Goal: Task Accomplishment & Management: Use online tool/utility

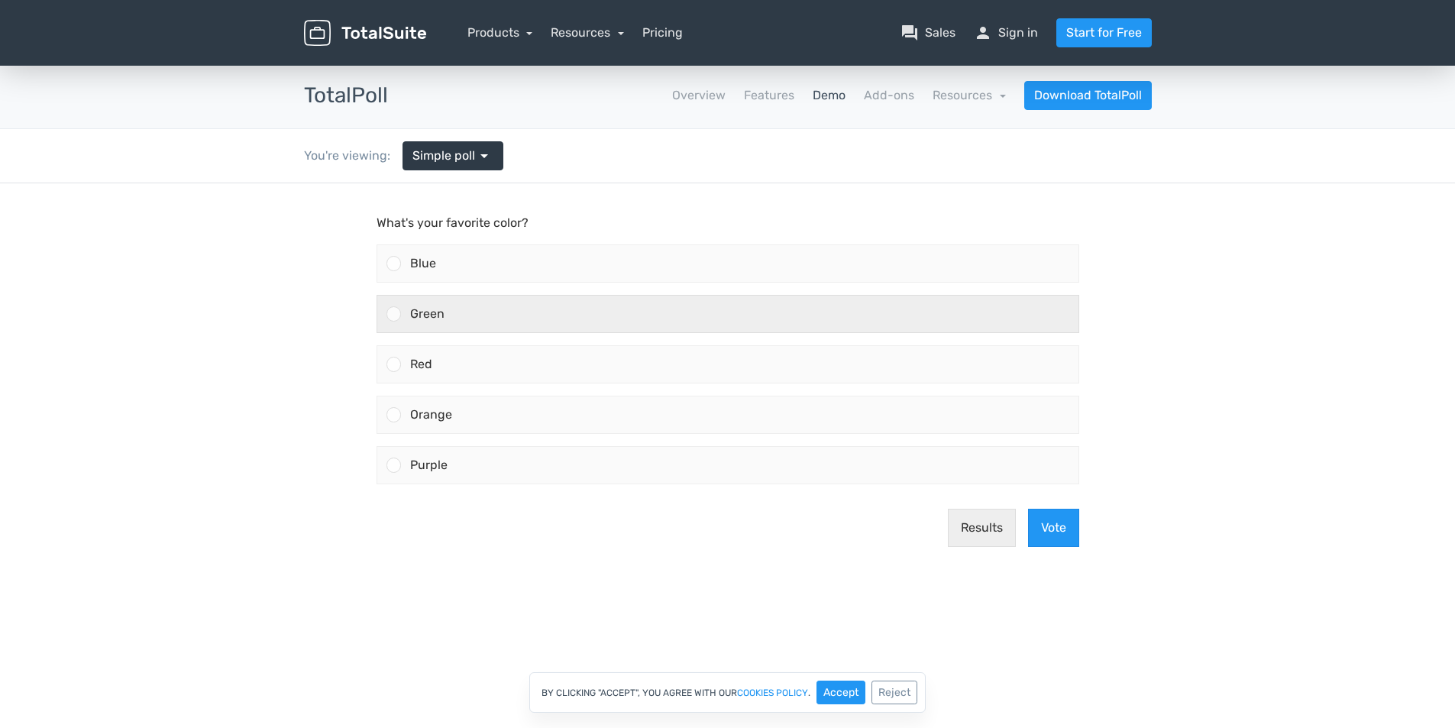
click at [442, 305] on div "Green" at bounding box center [740, 314] width 678 height 37
click at [393, 314] on input "Green" at bounding box center [393, 314] width 0 height 0
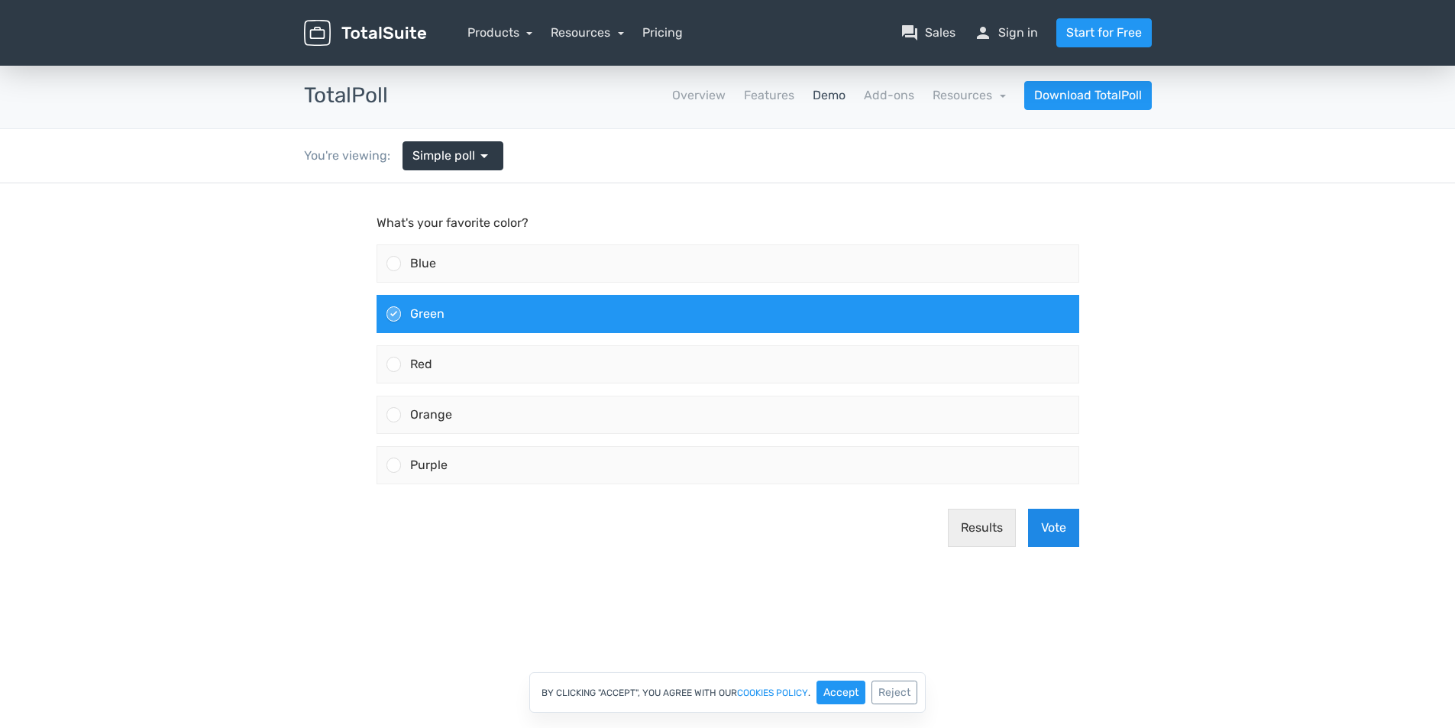
click at [1059, 523] on button "Vote" at bounding box center [1053, 528] width 51 height 38
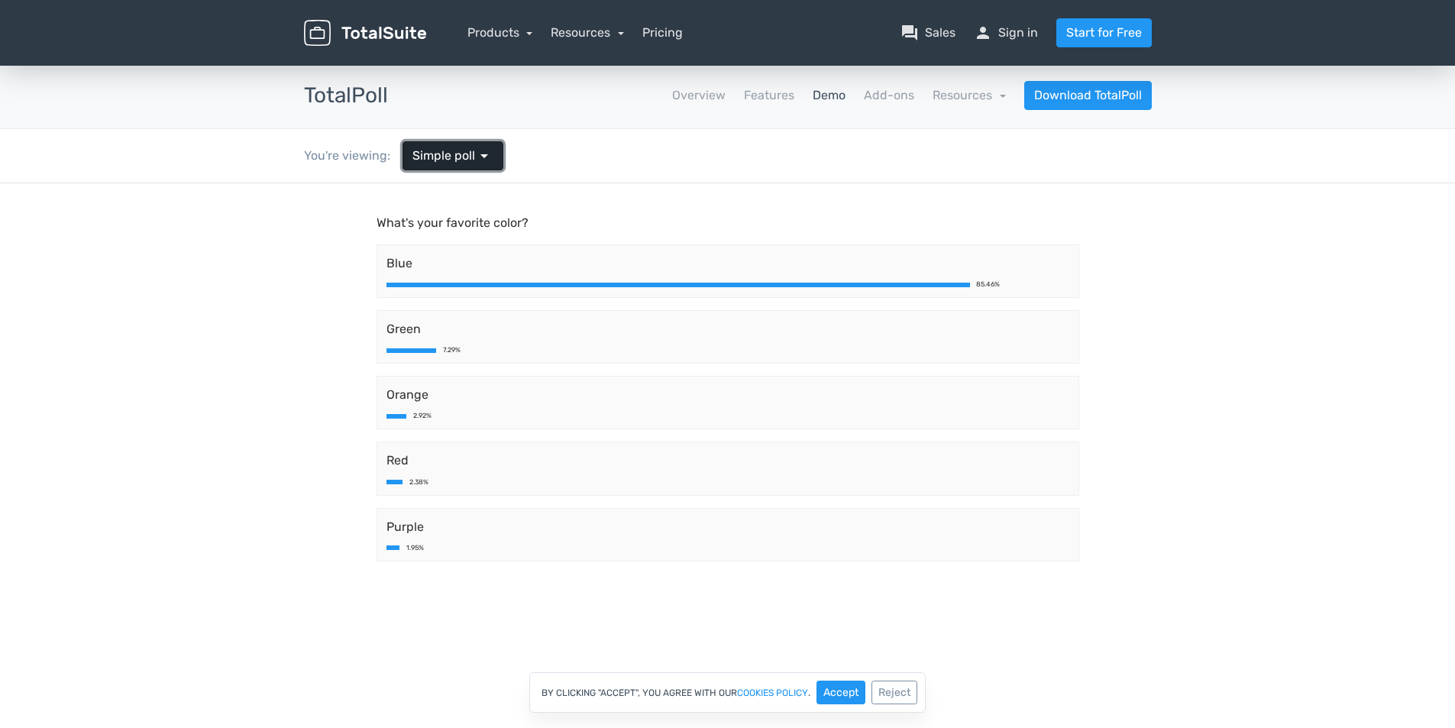
click at [475, 154] on span "arrow_drop_down" at bounding box center [484, 156] width 18 height 18
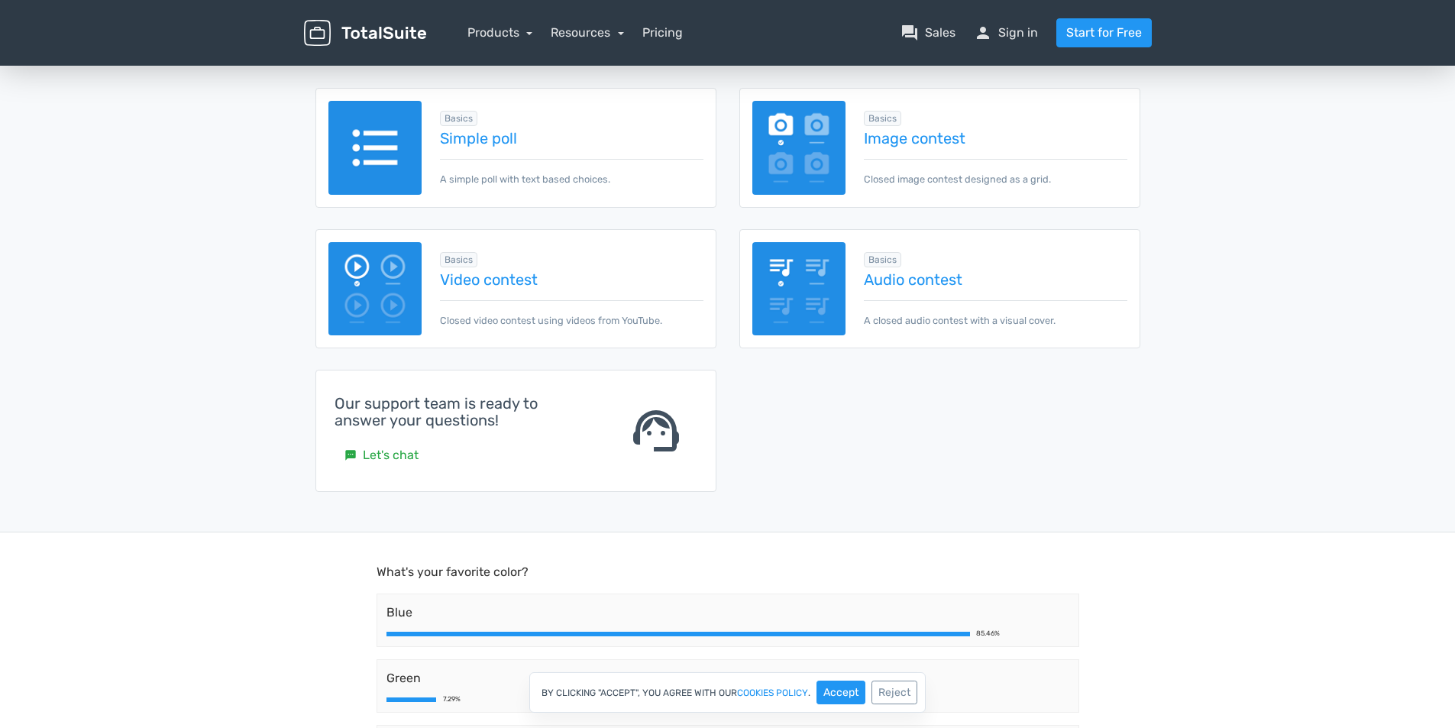
scroll to position [229, 0]
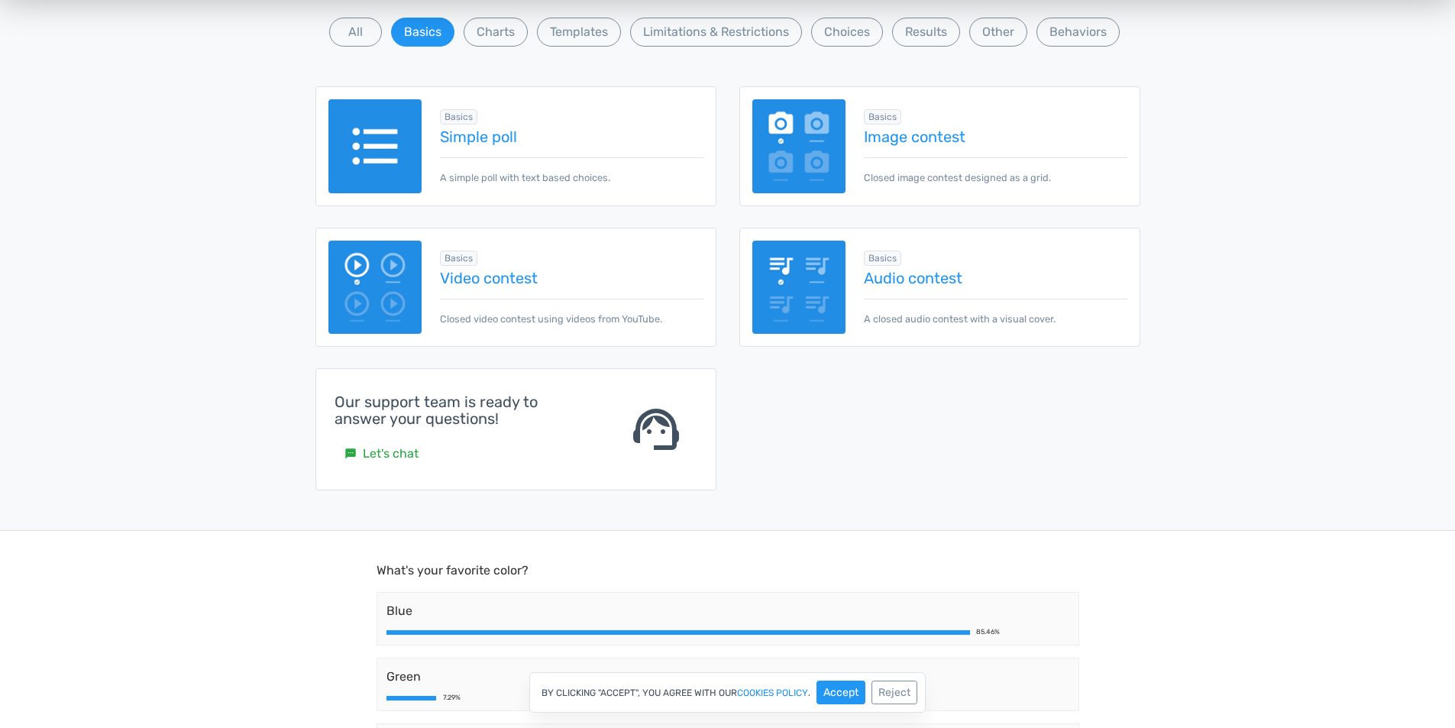
click at [365, 276] on img at bounding box center [376, 288] width 94 height 94
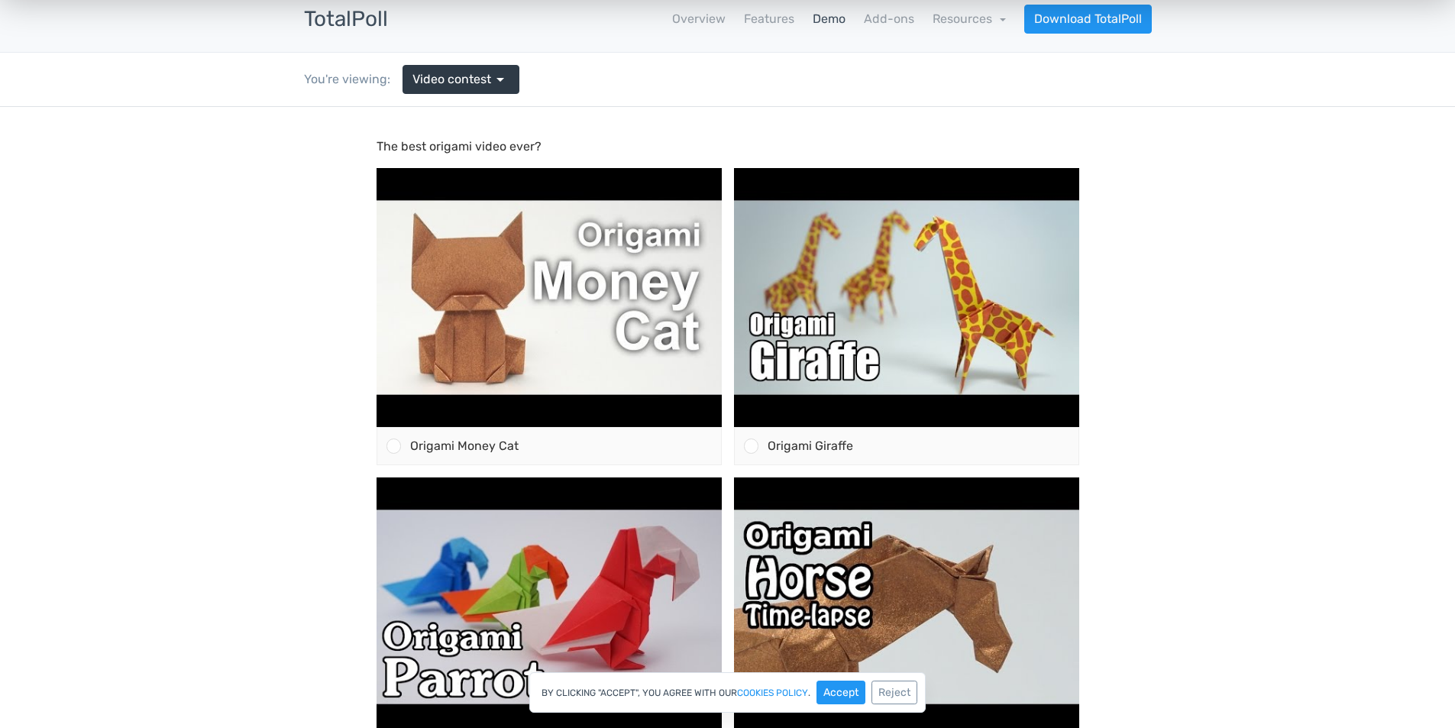
scroll to position [229, 0]
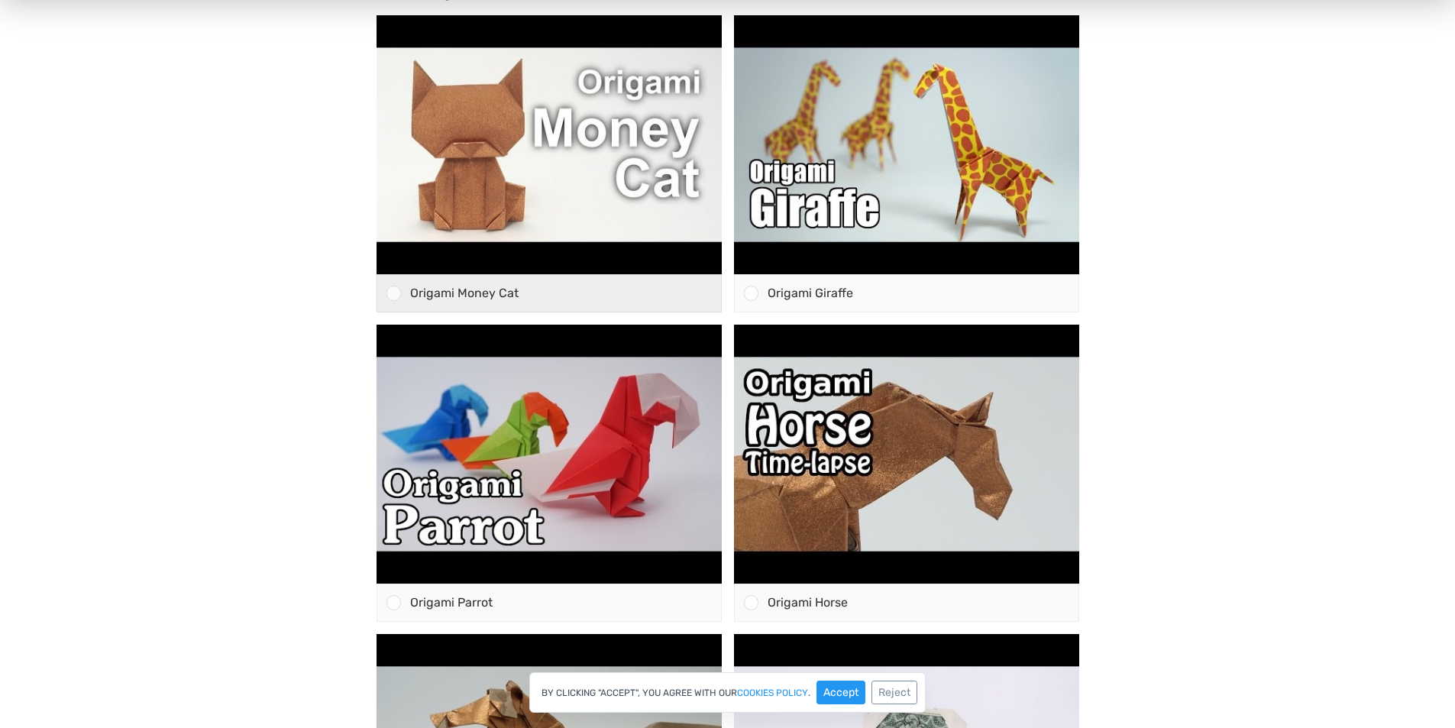
click at [397, 290] on div at bounding box center [394, 293] width 15 height 15
click at [393, 293] on input "Origami Money Cat" at bounding box center [393, 293] width 0 height 0
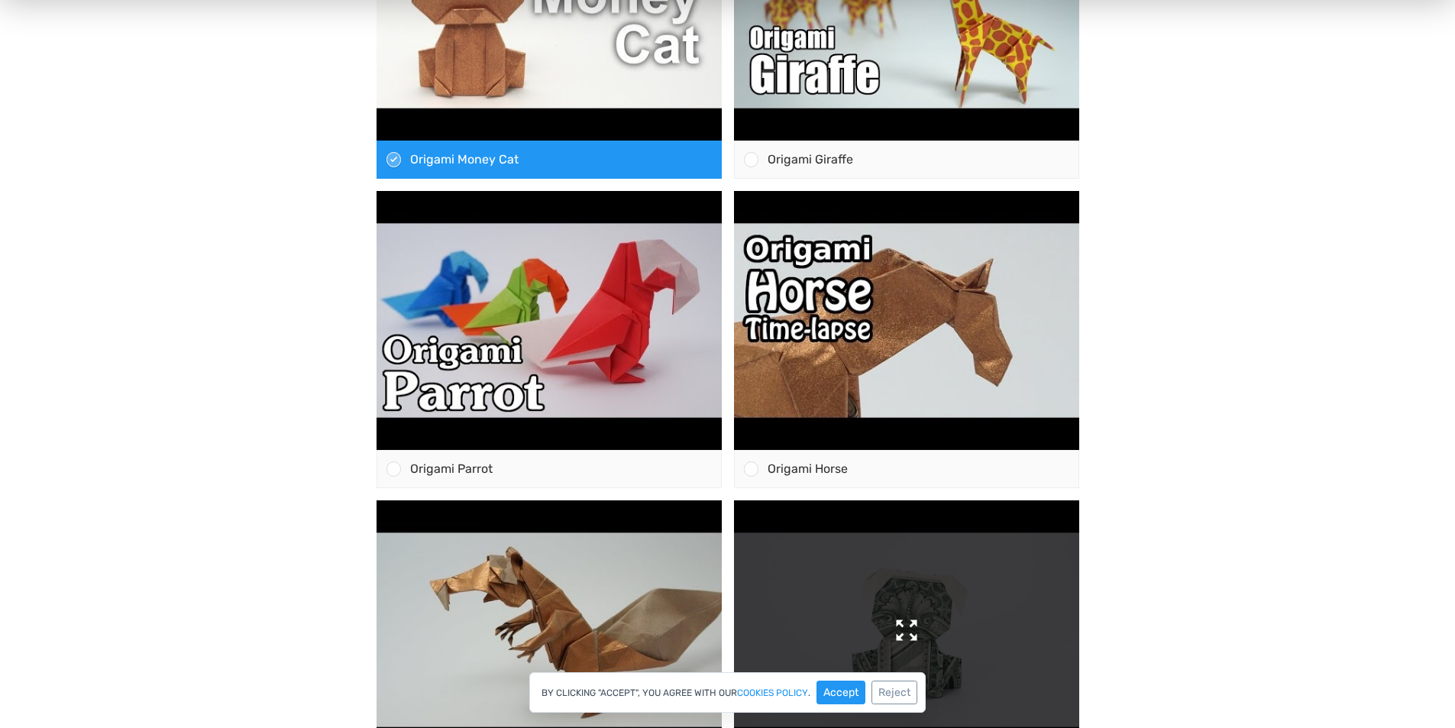
scroll to position [382, 0]
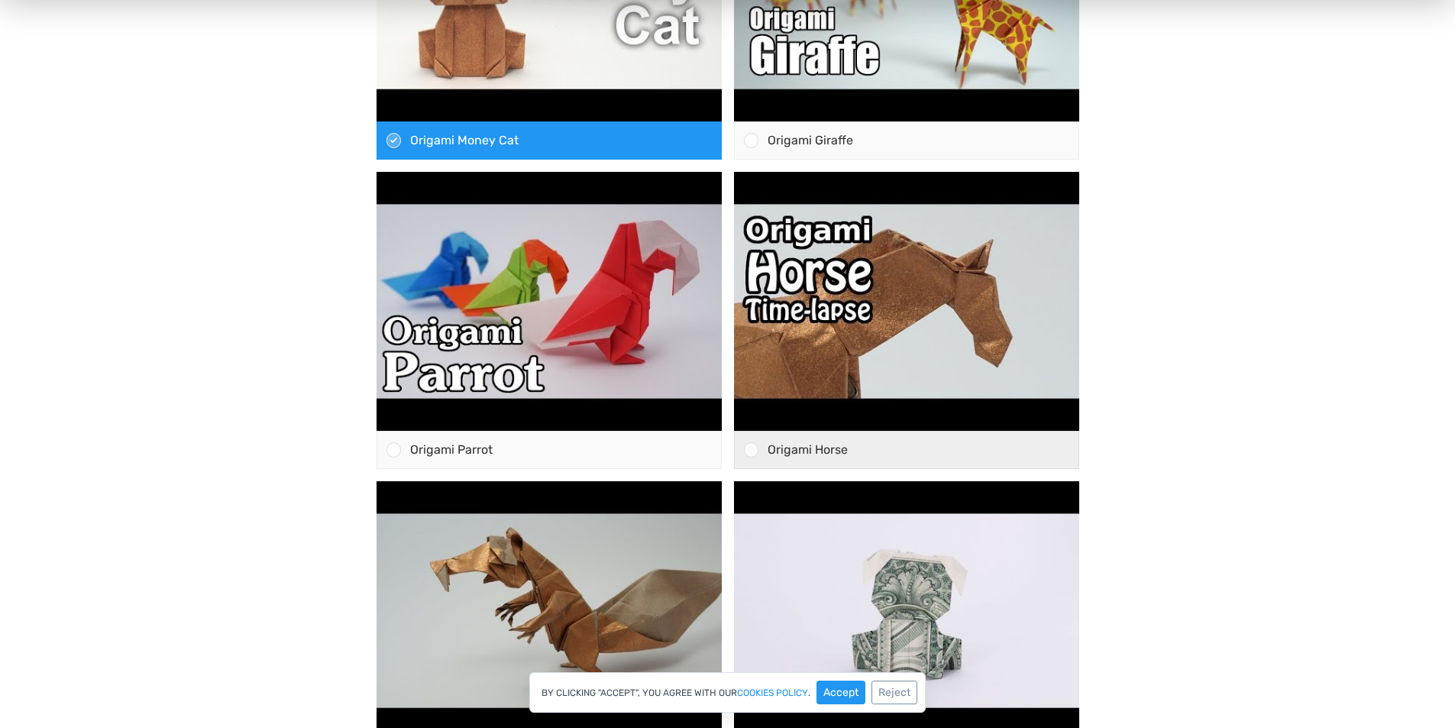
click at [746, 448] on div at bounding box center [751, 449] width 15 height 15
click at [751, 450] on input "Origami Horse" at bounding box center [751, 450] width 0 height 0
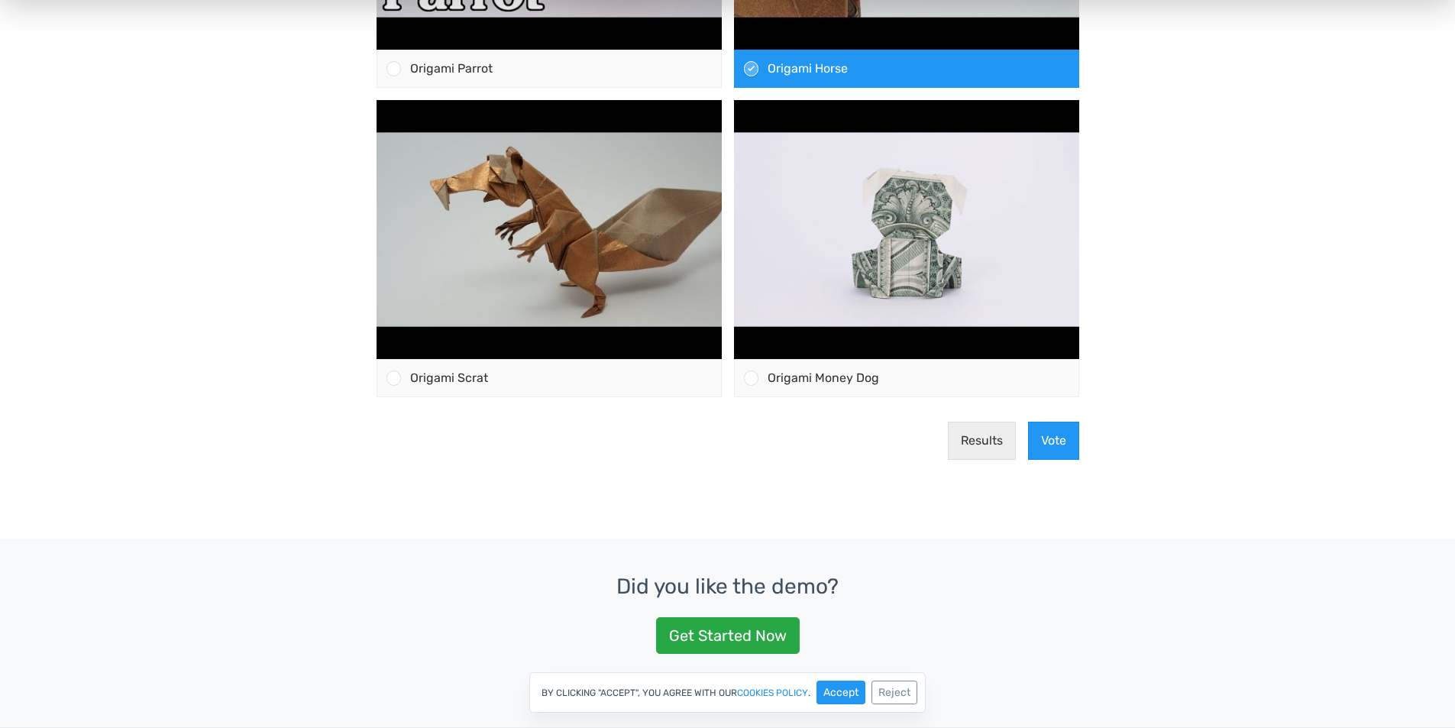
scroll to position [764, 0]
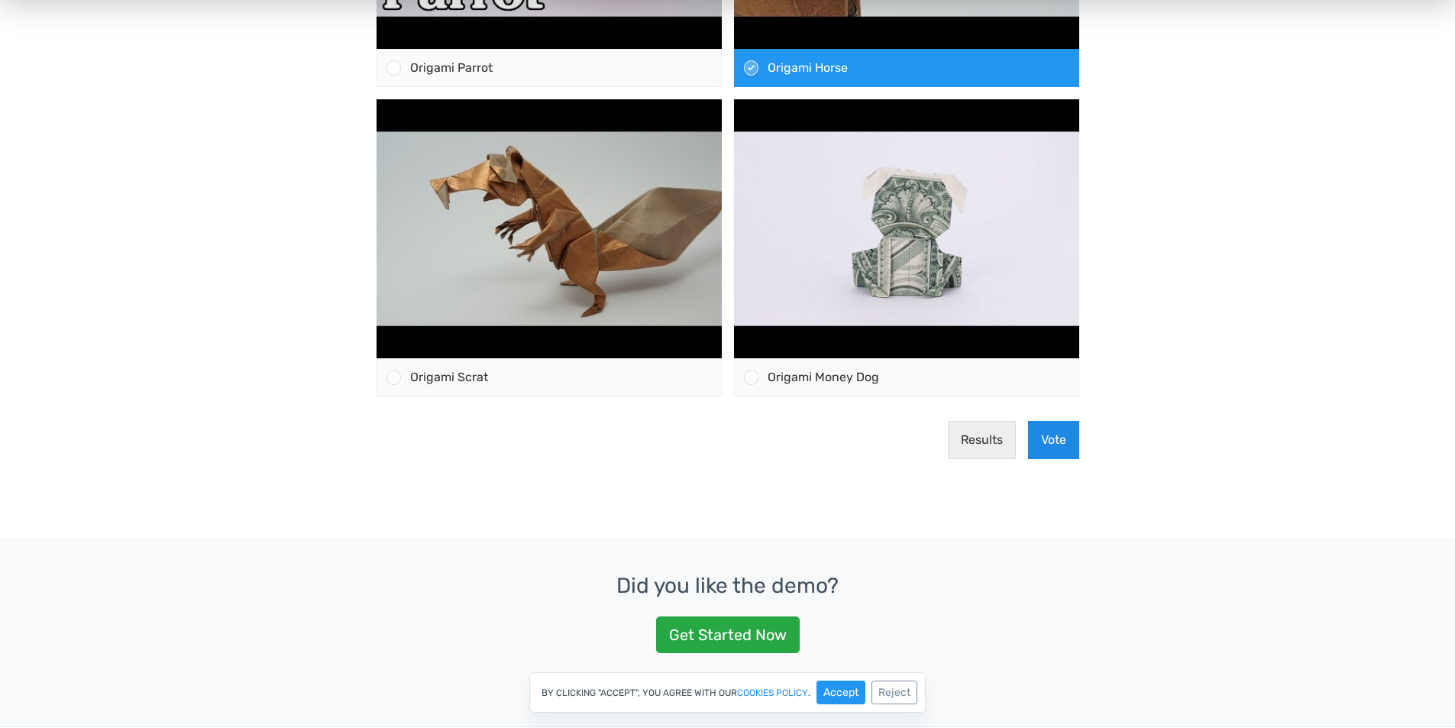
click at [1048, 439] on button "Vote" at bounding box center [1053, 440] width 51 height 38
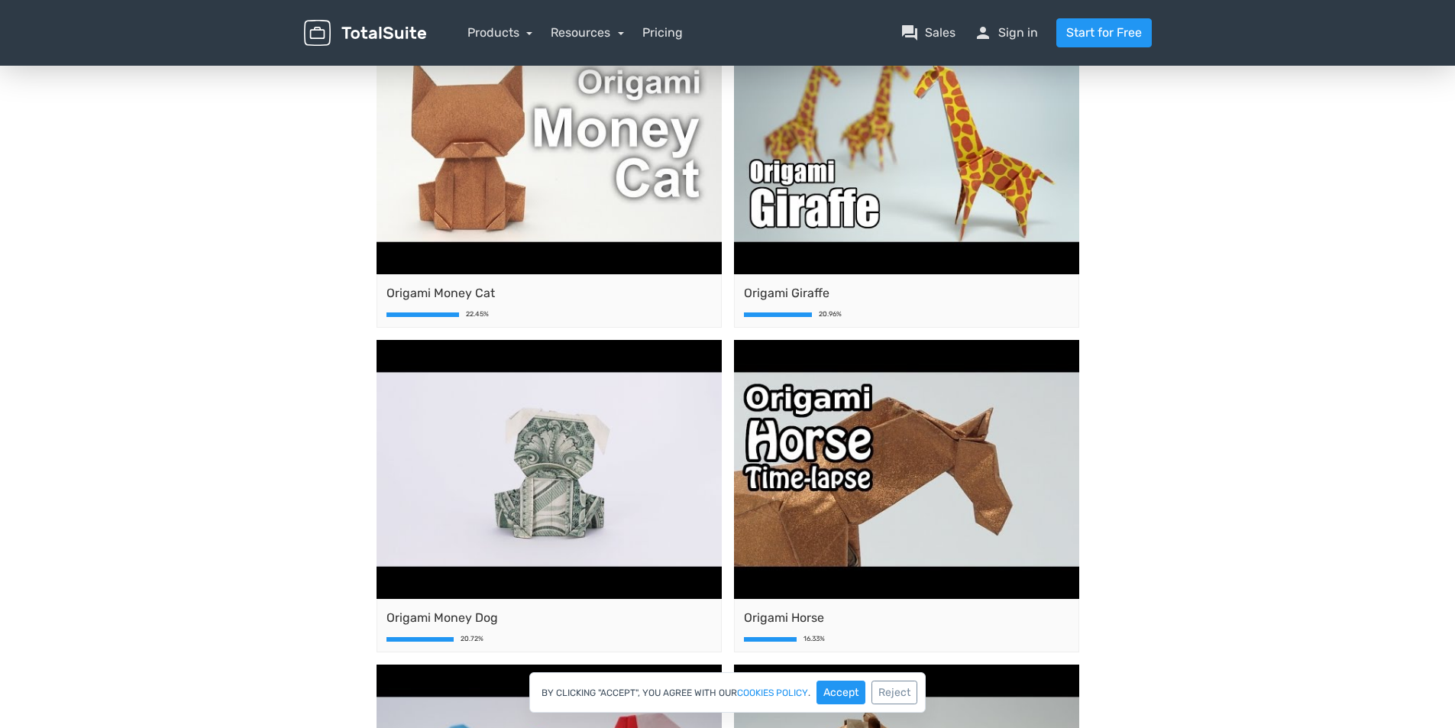
scroll to position [0, 0]
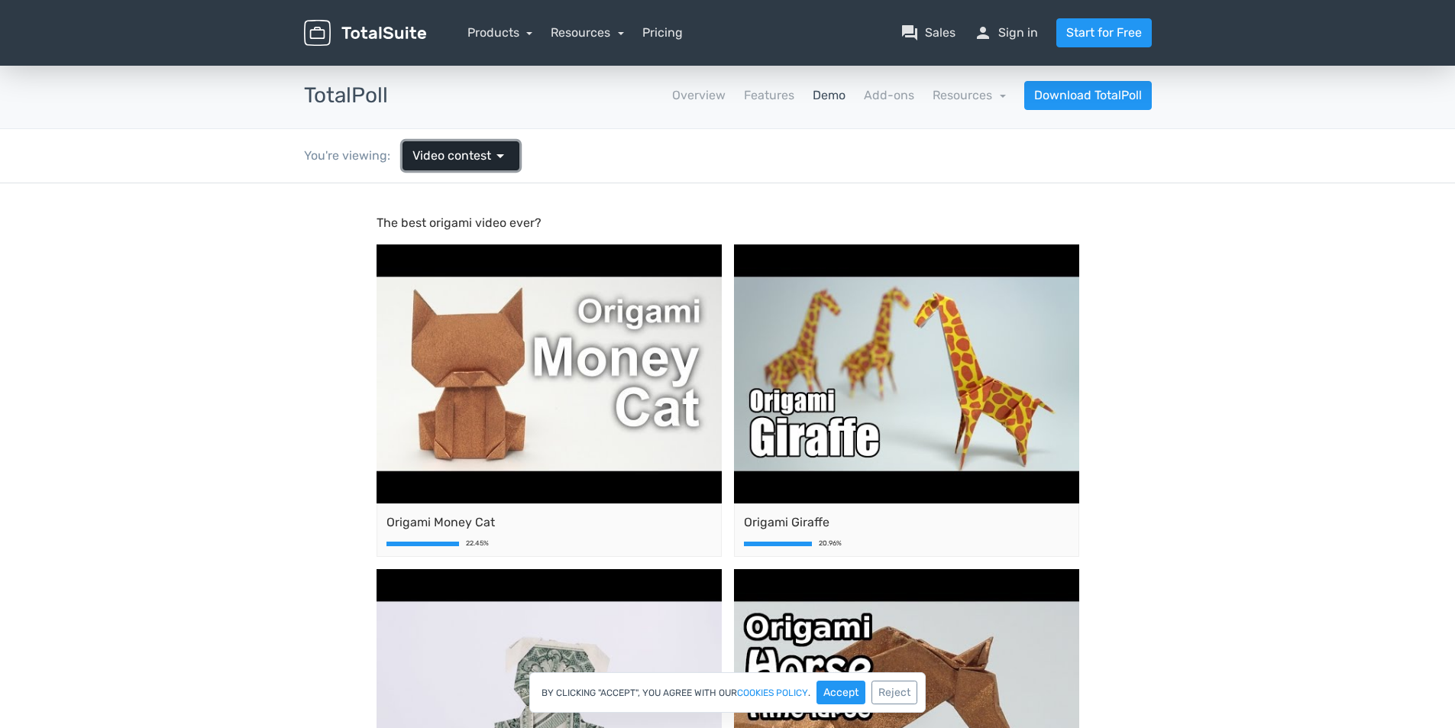
click at [497, 152] on span "arrow_drop_down" at bounding box center [500, 156] width 18 height 18
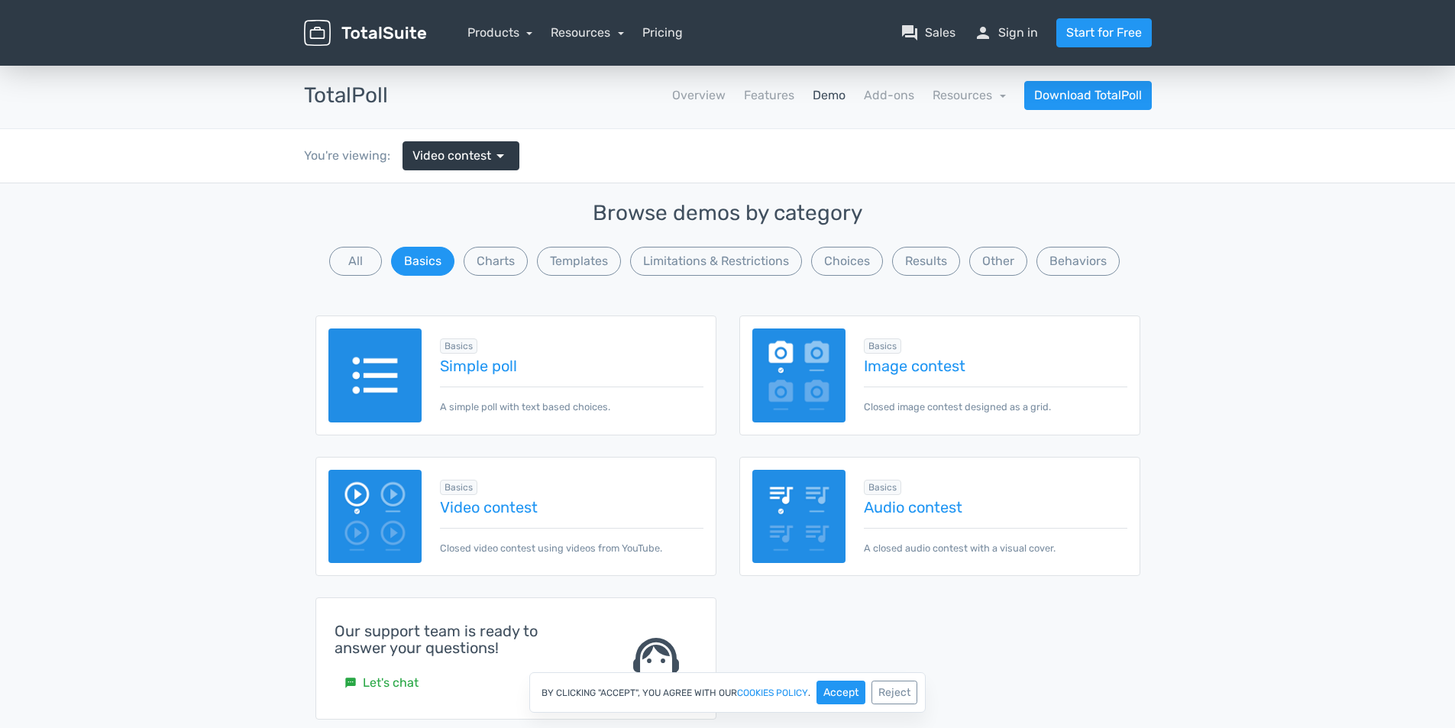
click at [947, 494] on div "Basics Audio contest A closed audio contest with a visual cover." at bounding box center [986, 517] width 281 height 78
click at [937, 505] on link "Audio contest" at bounding box center [995, 507] width 263 height 17
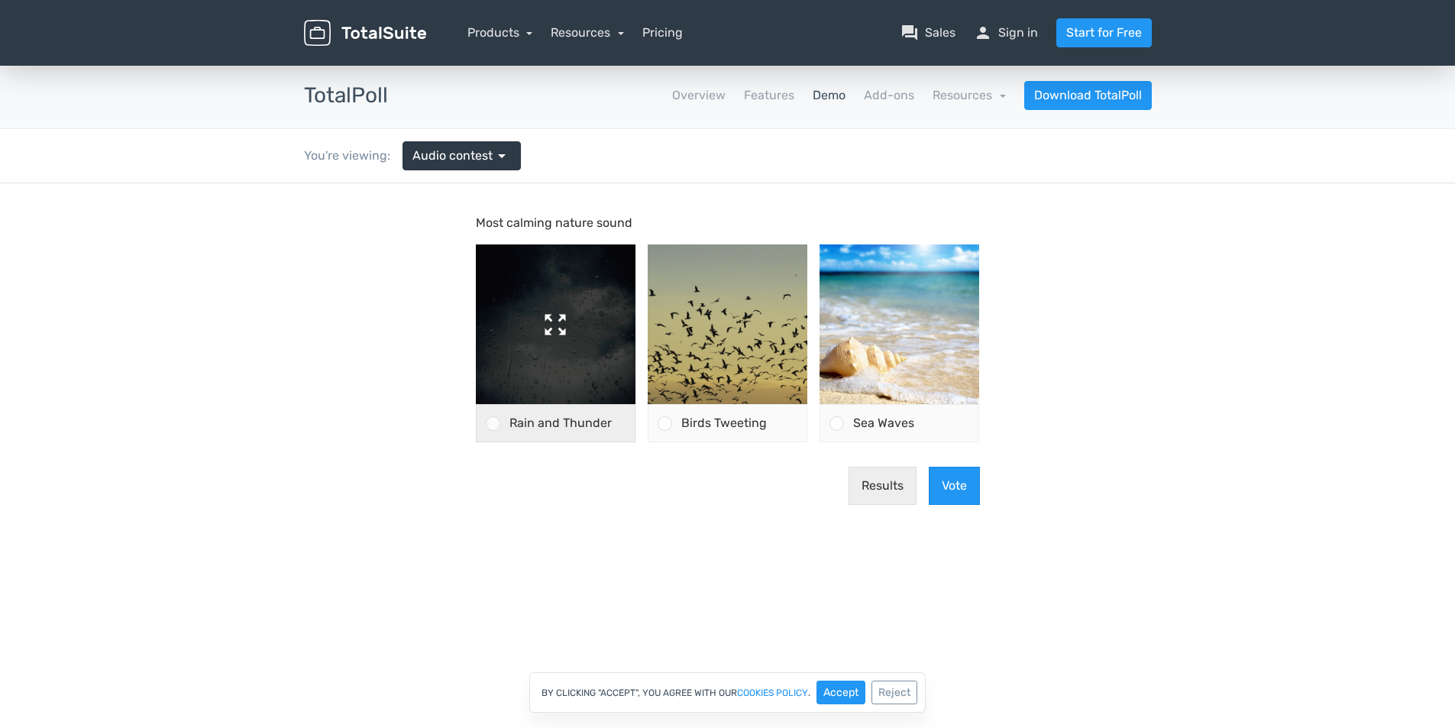
click at [539, 325] on img at bounding box center [556, 324] width 160 height 160
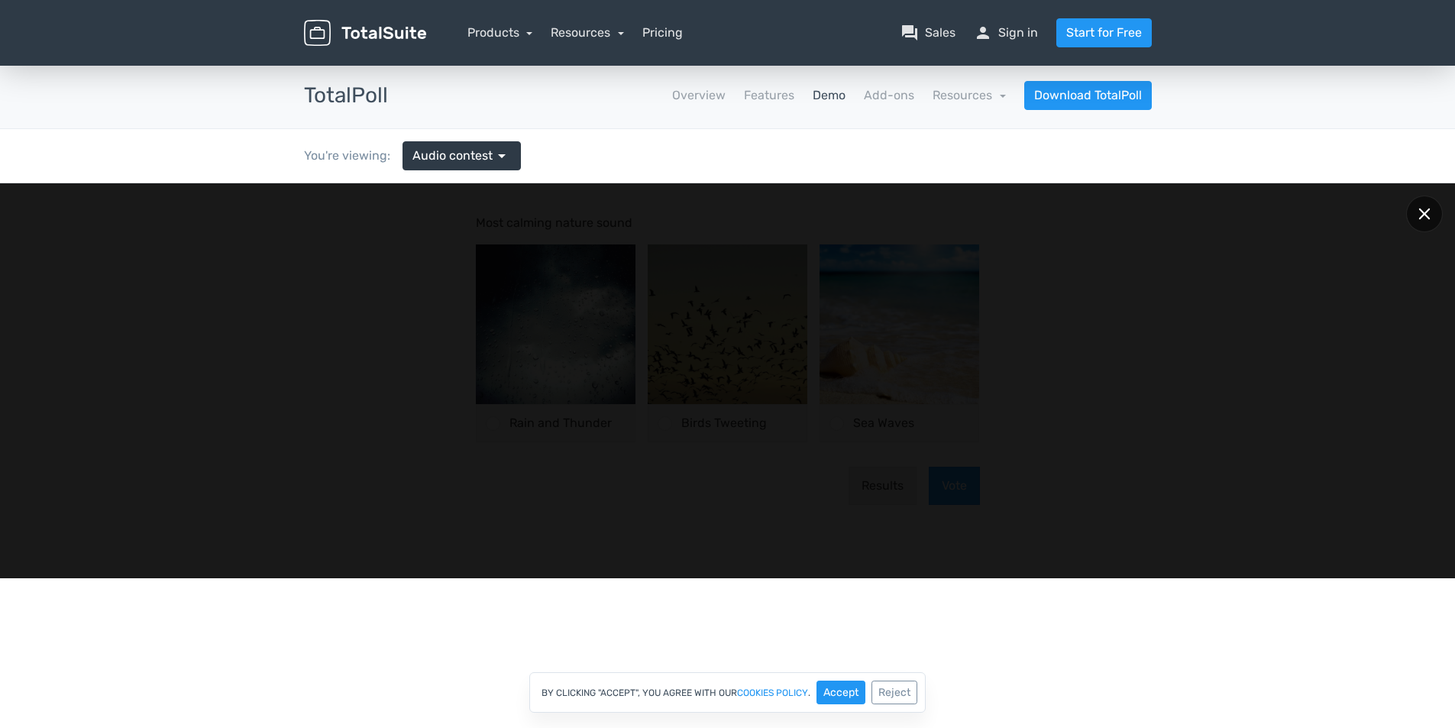
click at [1425, 209] on div at bounding box center [1425, 214] width 37 height 37
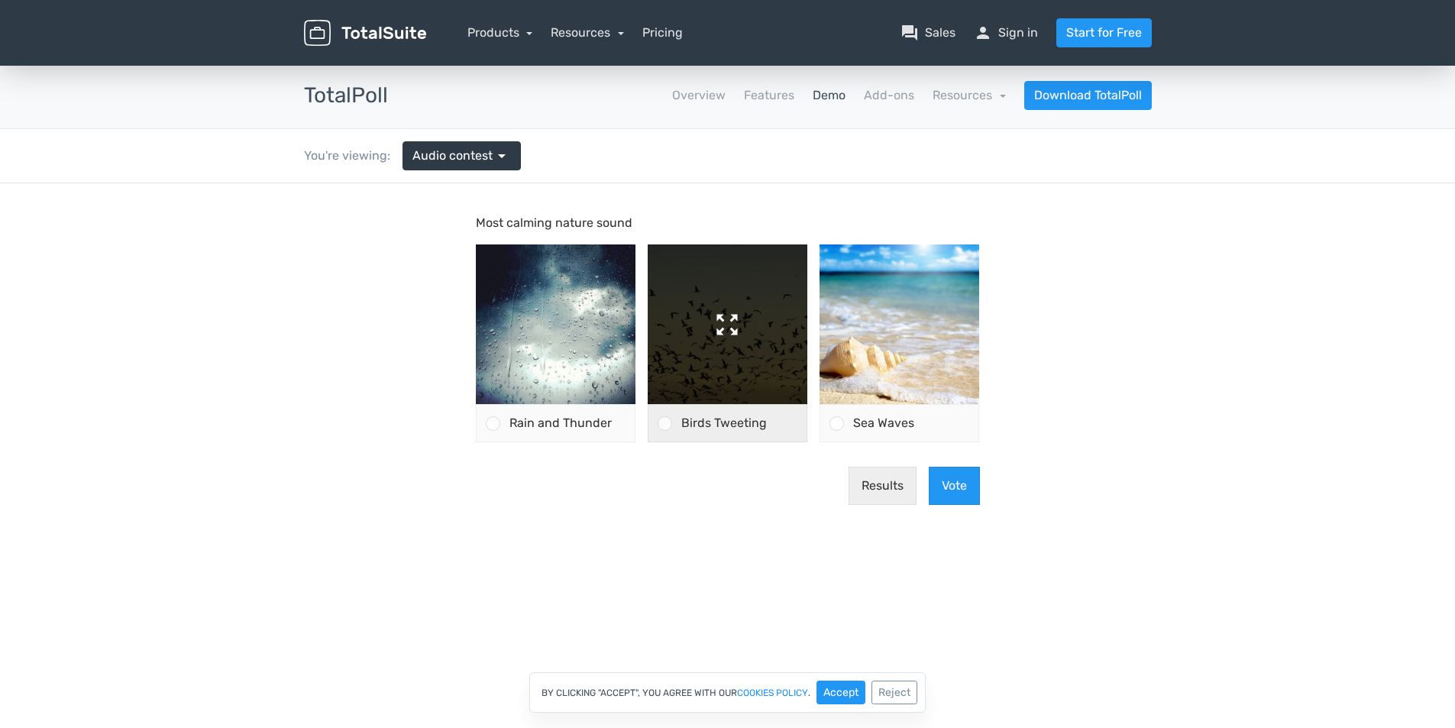
click at [716, 347] on img at bounding box center [728, 324] width 160 height 160
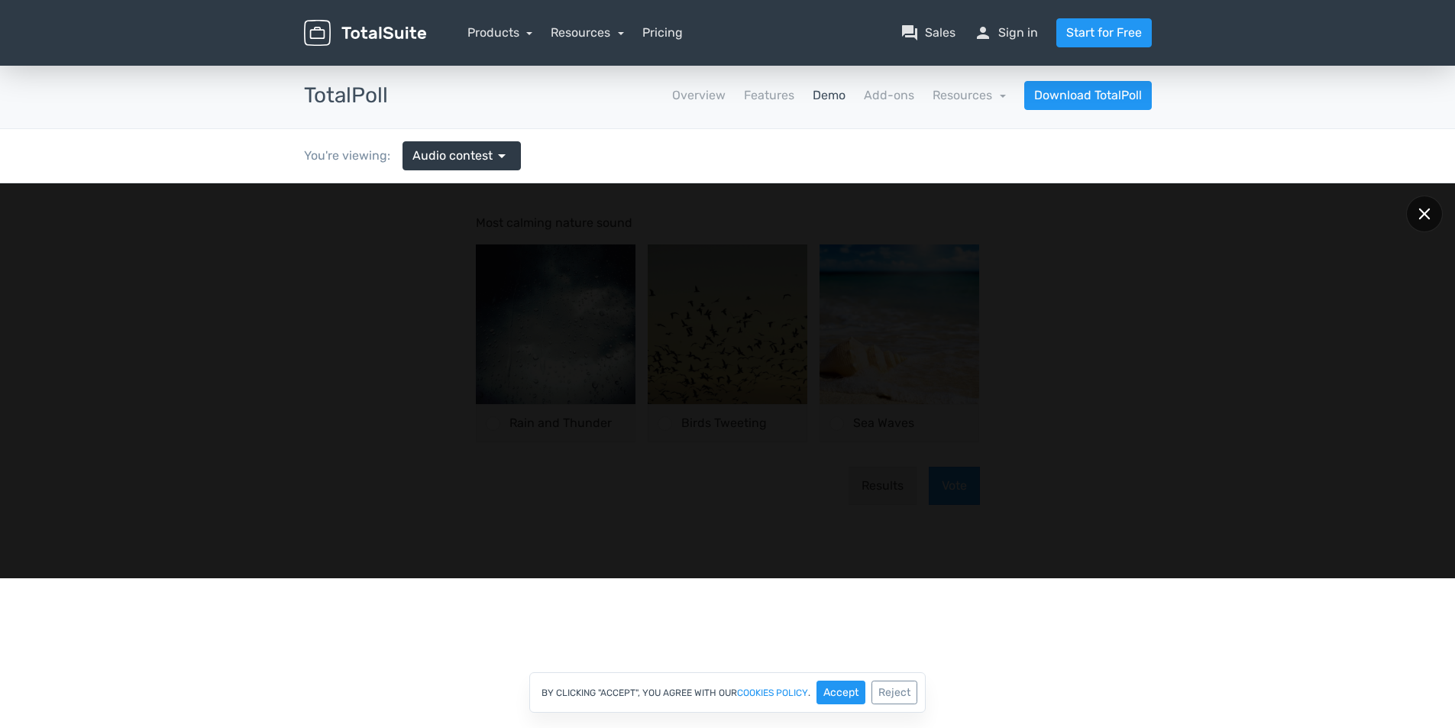
click at [1423, 211] on icon at bounding box center [1424, 213] width 11 height 11
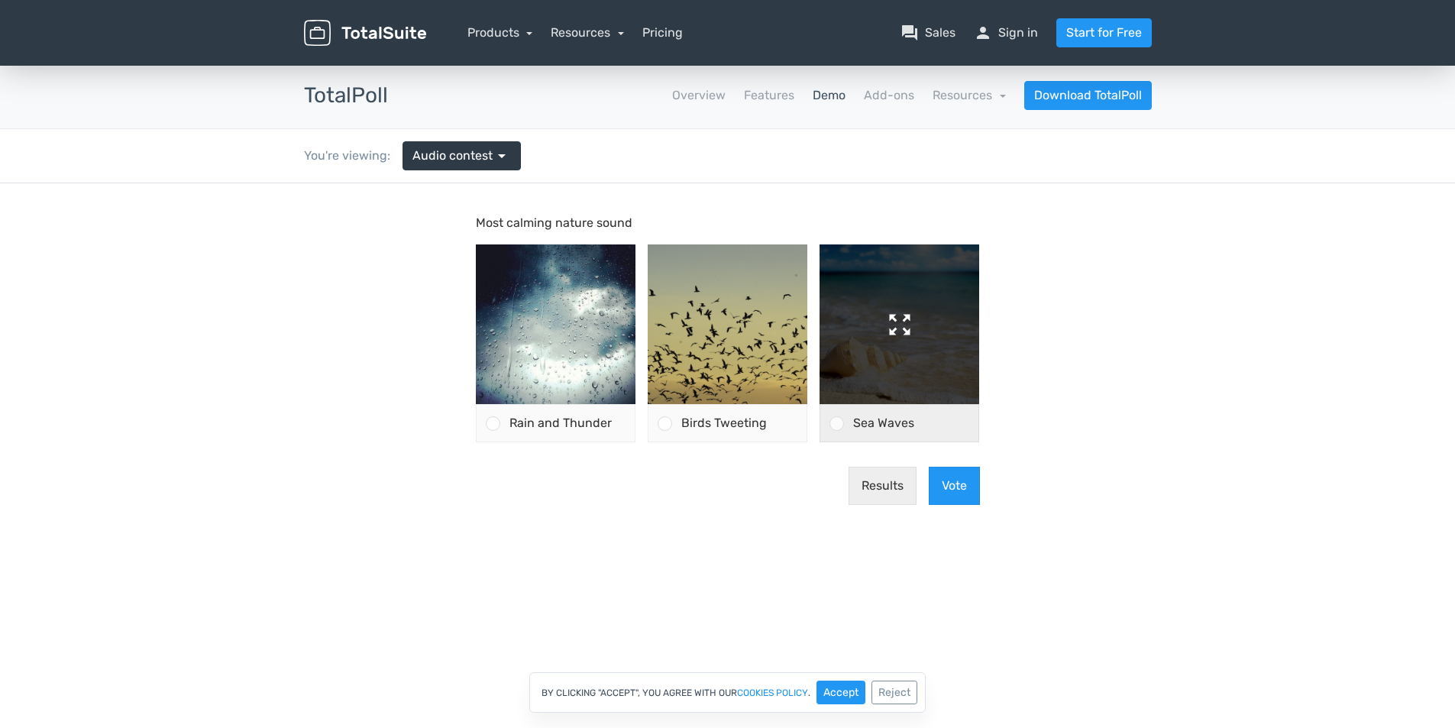
click at [899, 316] on img at bounding box center [900, 324] width 160 height 160
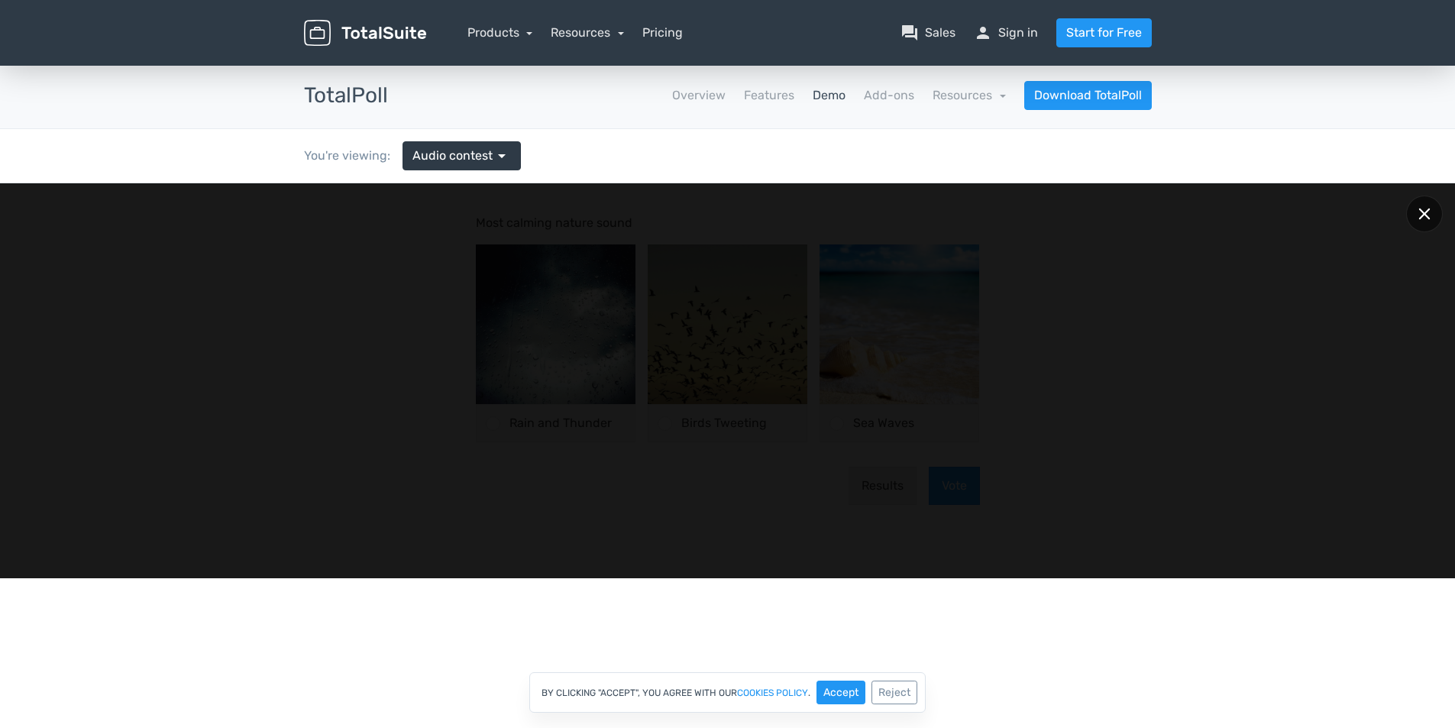
click at [1421, 212] on icon at bounding box center [1424, 213] width 11 height 11
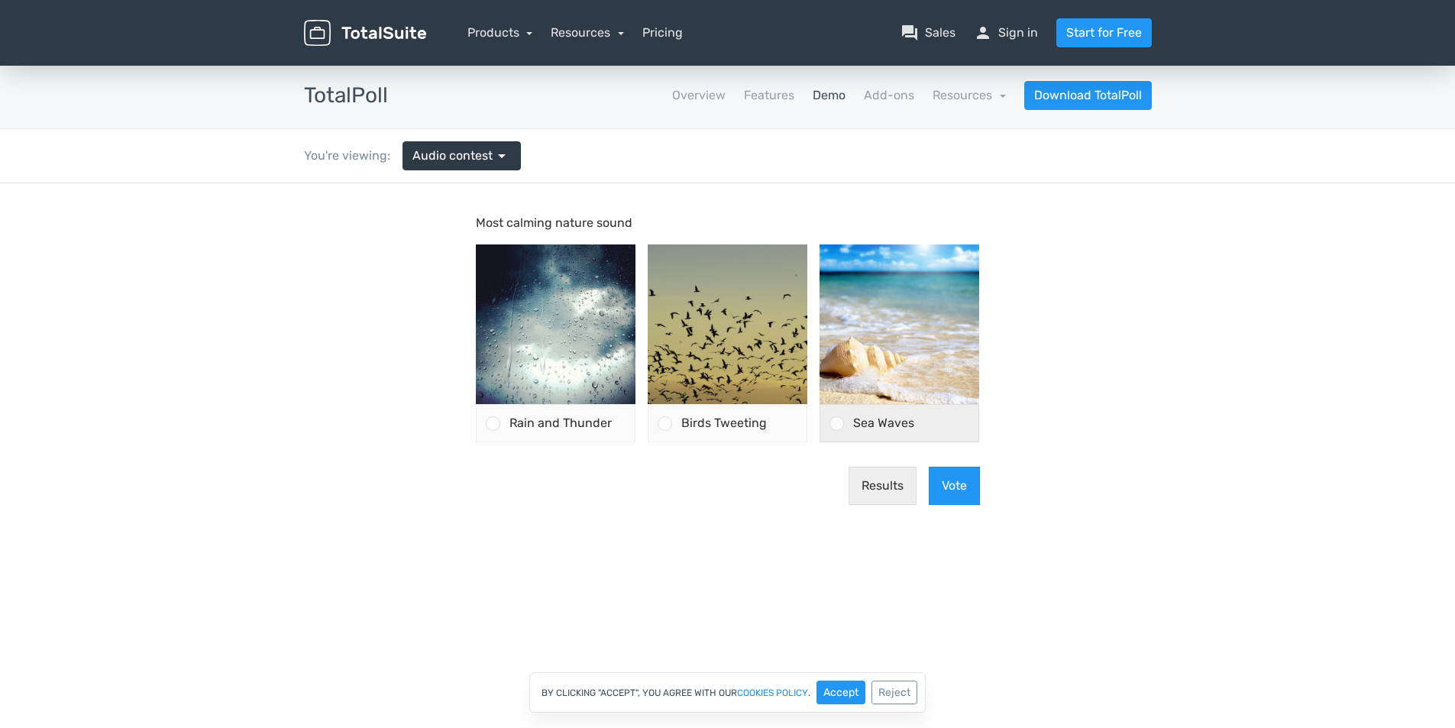
click at [834, 423] on div at bounding box center [837, 423] width 15 height 15
click at [837, 423] on input "Sea Waves" at bounding box center [837, 423] width 0 height 0
click at [947, 479] on button "Vote" at bounding box center [954, 486] width 51 height 38
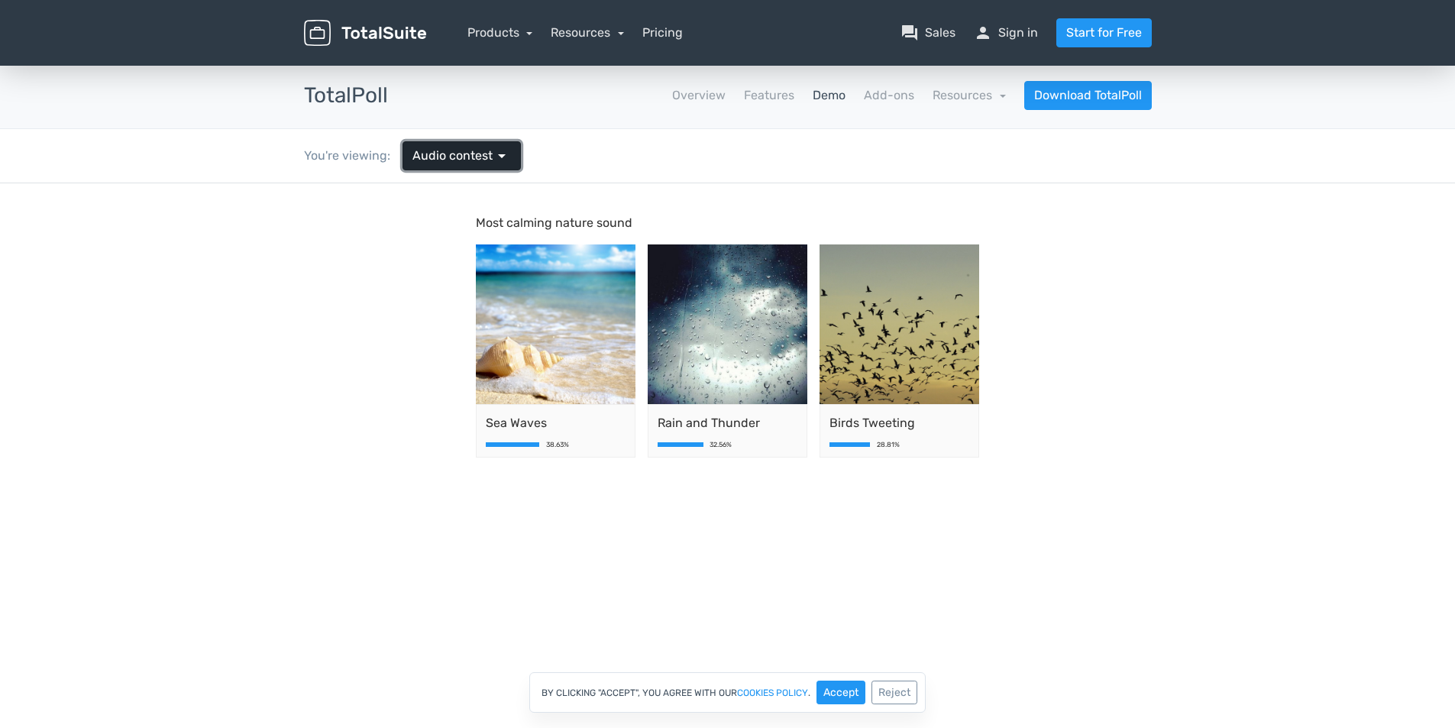
click at [506, 161] on span "arrow_drop_down" at bounding box center [502, 156] width 18 height 18
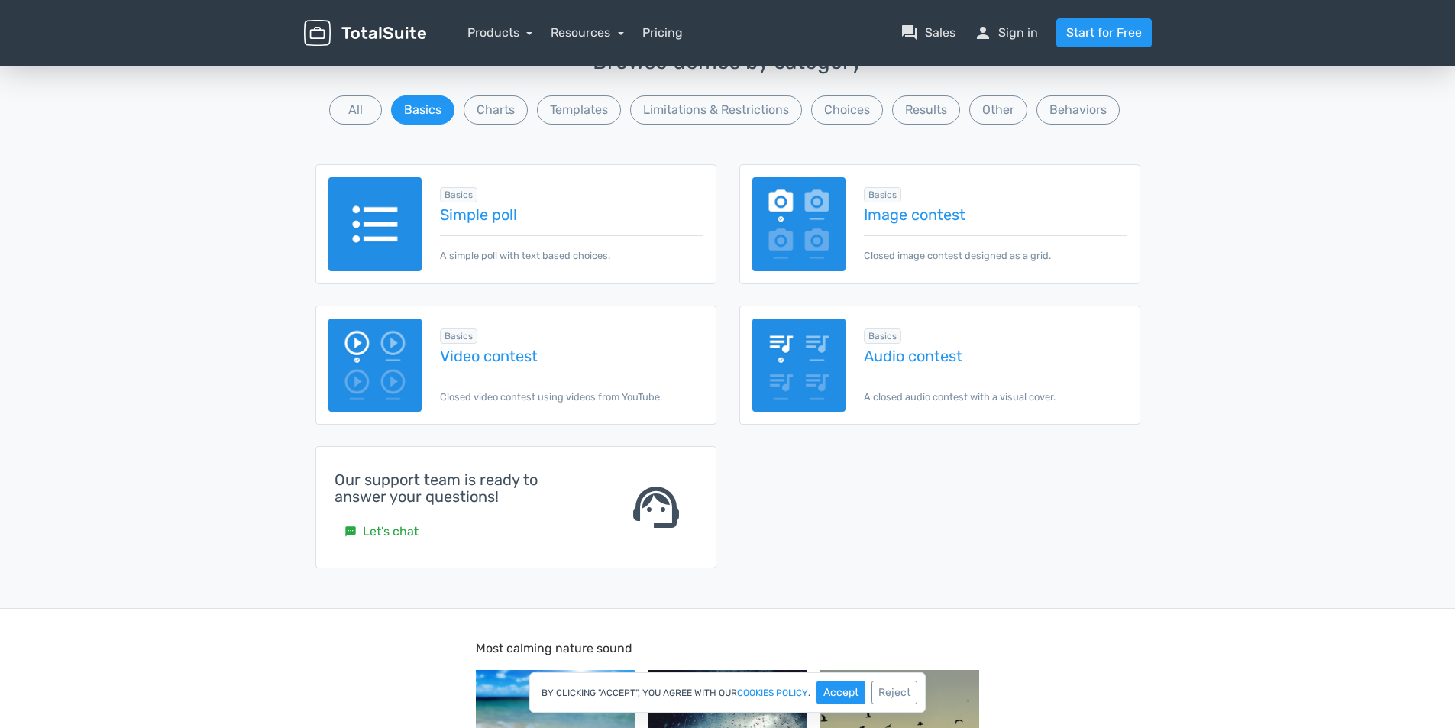
scroll to position [229, 0]
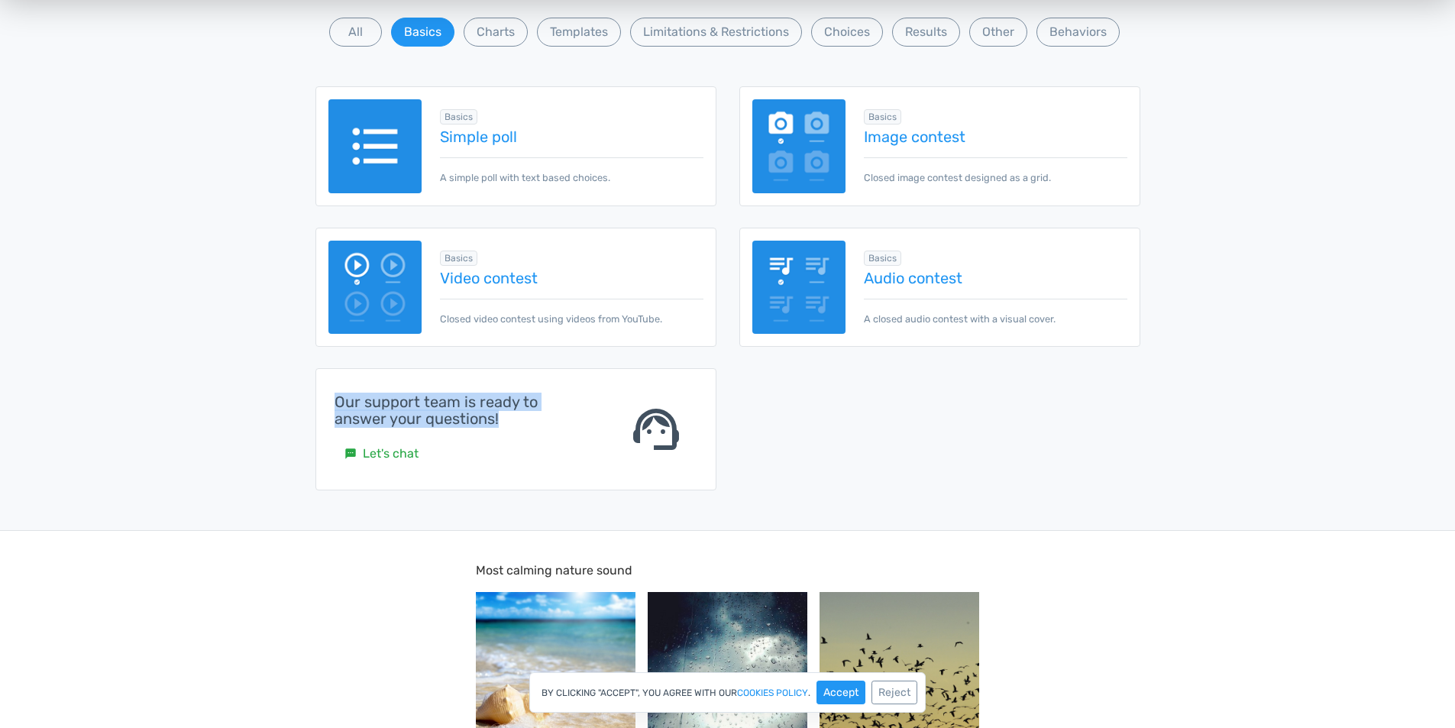
drag, startPoint x: 461, startPoint y: 423, endPoint x: 312, endPoint y: 386, distance: 153.6
click at [312, 386] on div "Our support team is ready to answer your questions! sms Let's chat support_agent" at bounding box center [516, 440] width 424 height 144
click at [1225, 454] on div "Browse demos by category All Basics Charts Templates Limitations & Restrictions…" at bounding box center [727, 241] width 1455 height 577
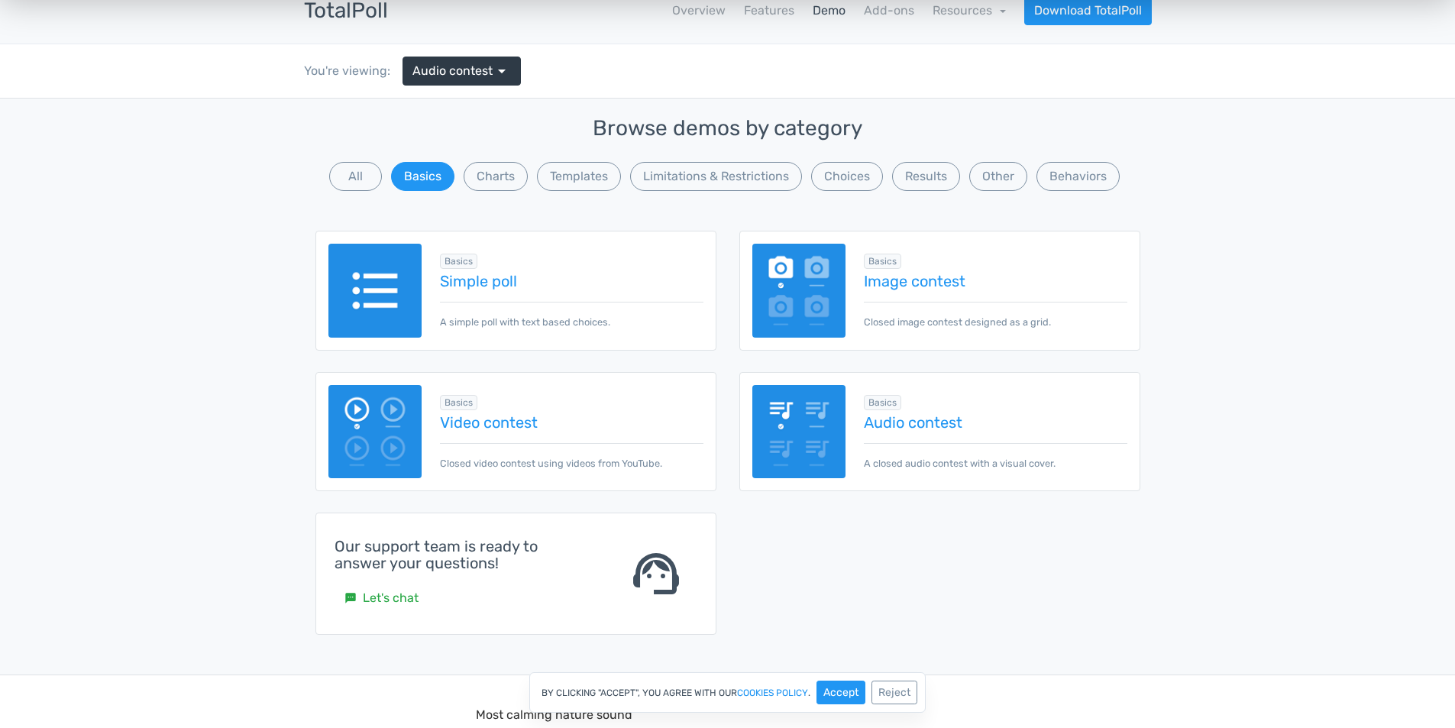
scroll to position [76, 0]
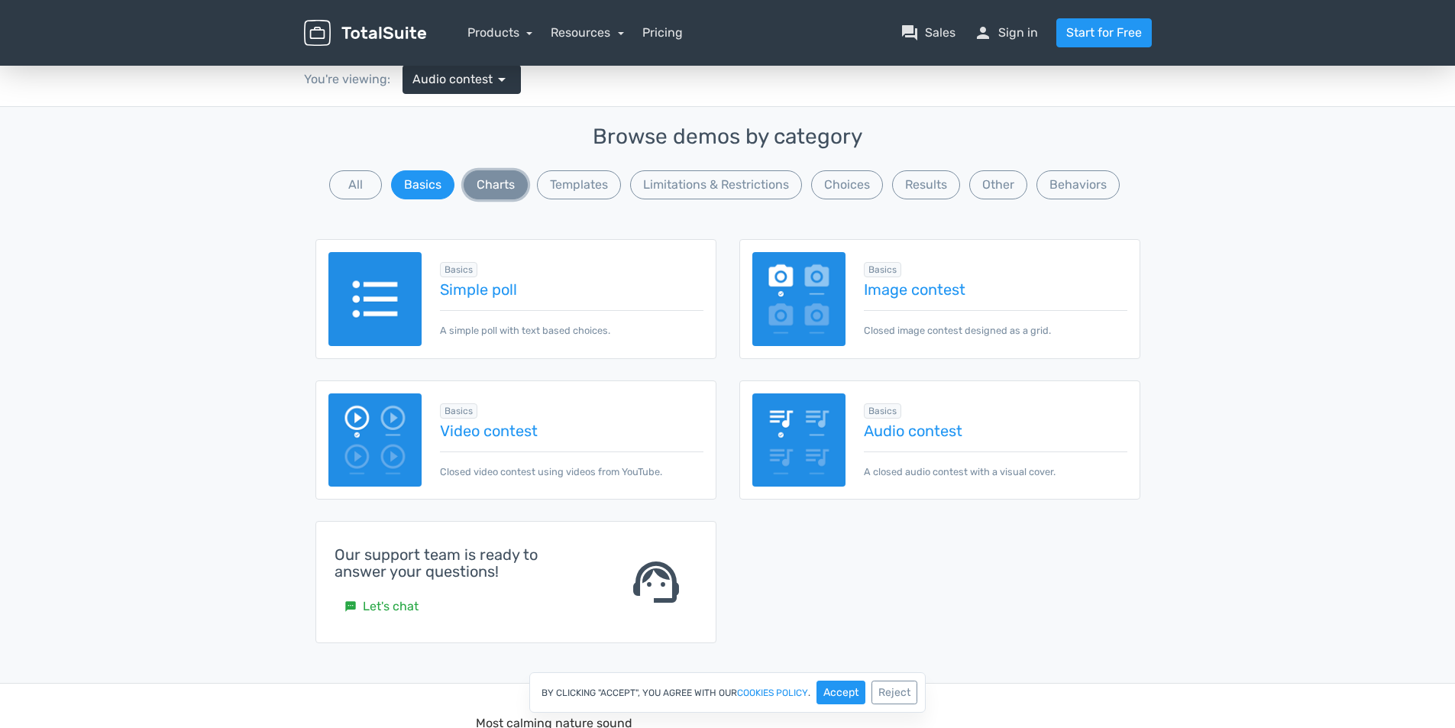
click at [492, 192] on button "Charts" at bounding box center [496, 184] width 64 height 29
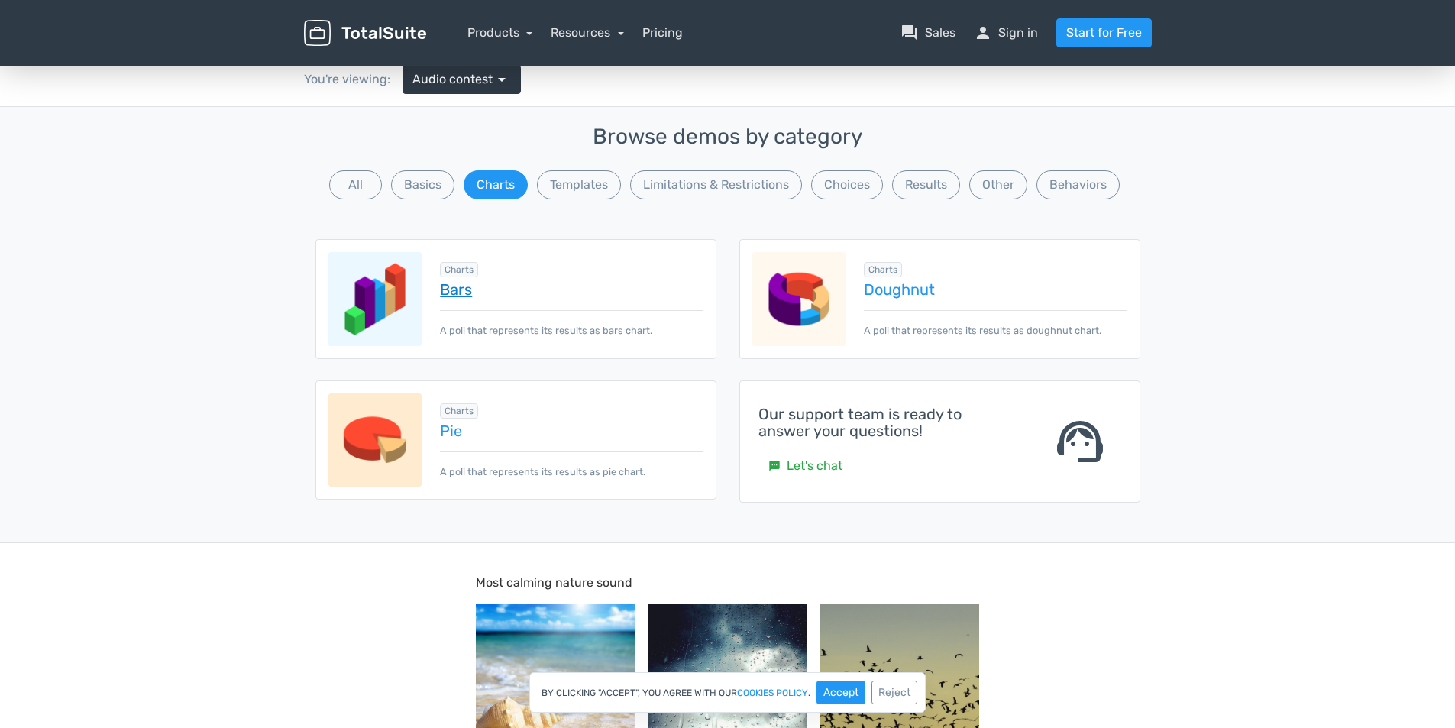
click at [450, 287] on link "Bars" at bounding box center [571, 289] width 263 height 17
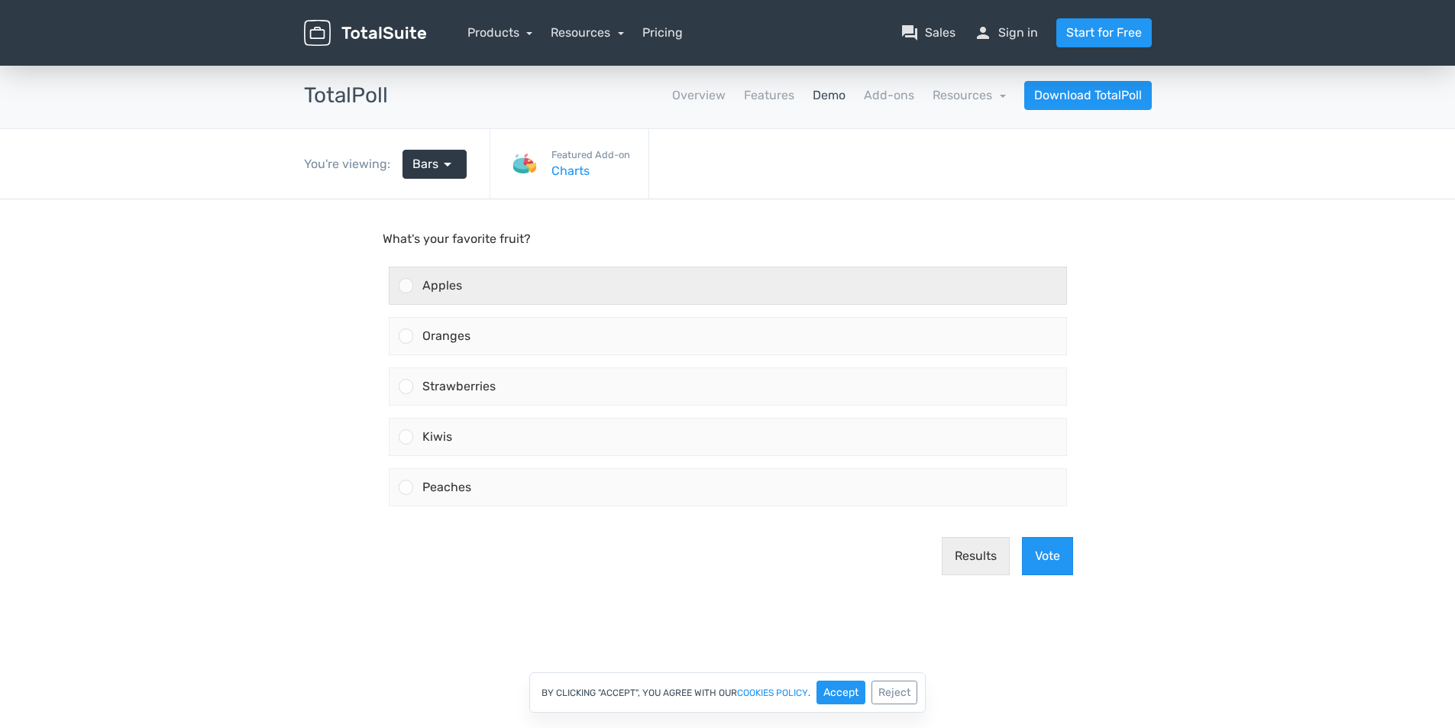
click at [412, 283] on div at bounding box center [406, 285] width 15 height 15
click at [406, 286] on input "Apples" at bounding box center [406, 286] width 0 height 0
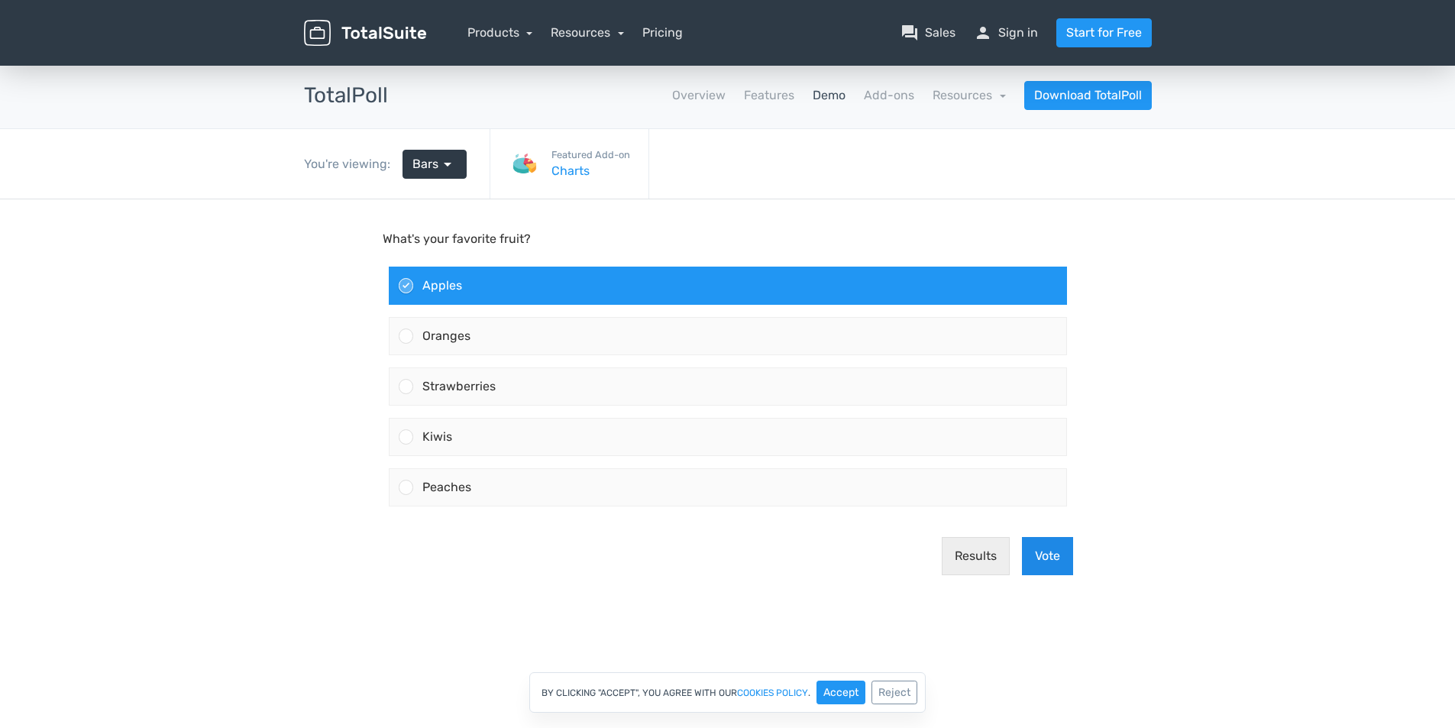
click at [1046, 555] on button "Vote" at bounding box center [1047, 556] width 51 height 38
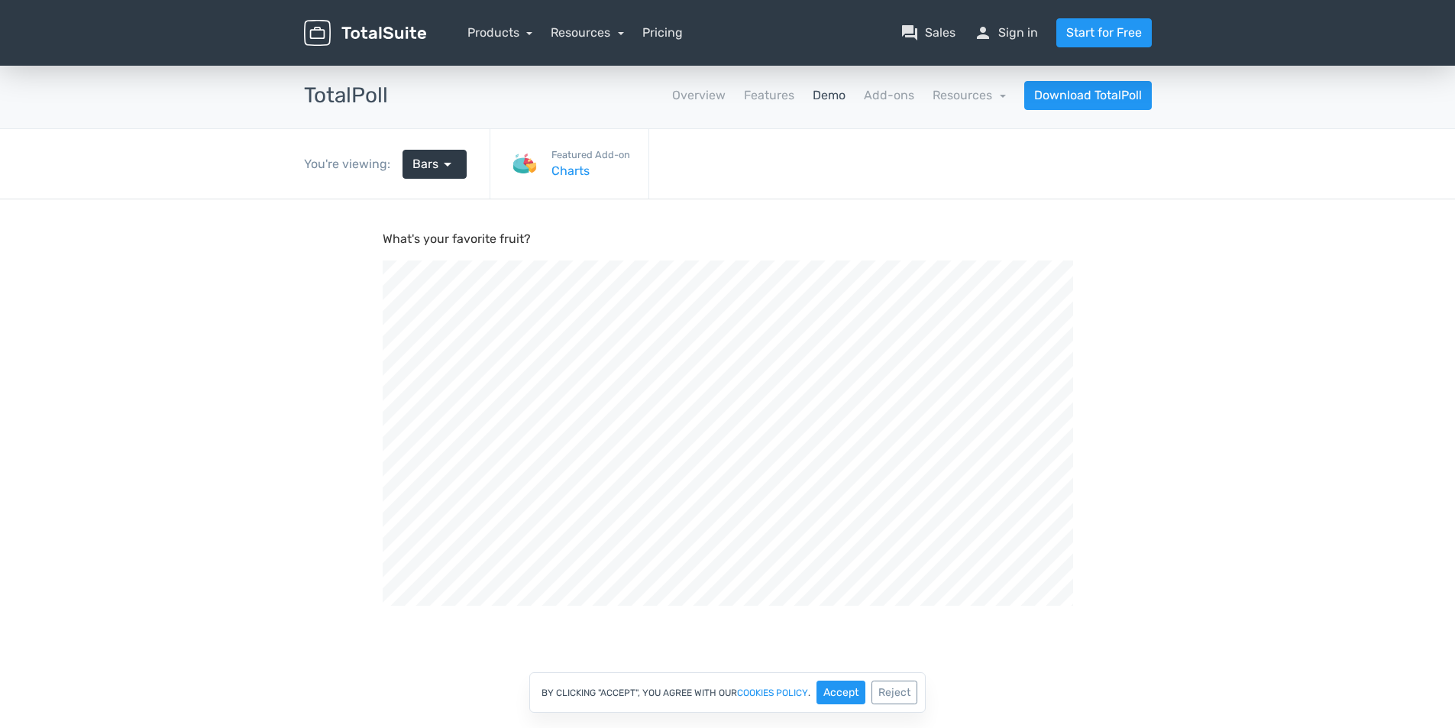
scroll to position [516, 1455]
click at [451, 159] on span "arrow_drop_down" at bounding box center [448, 164] width 18 height 18
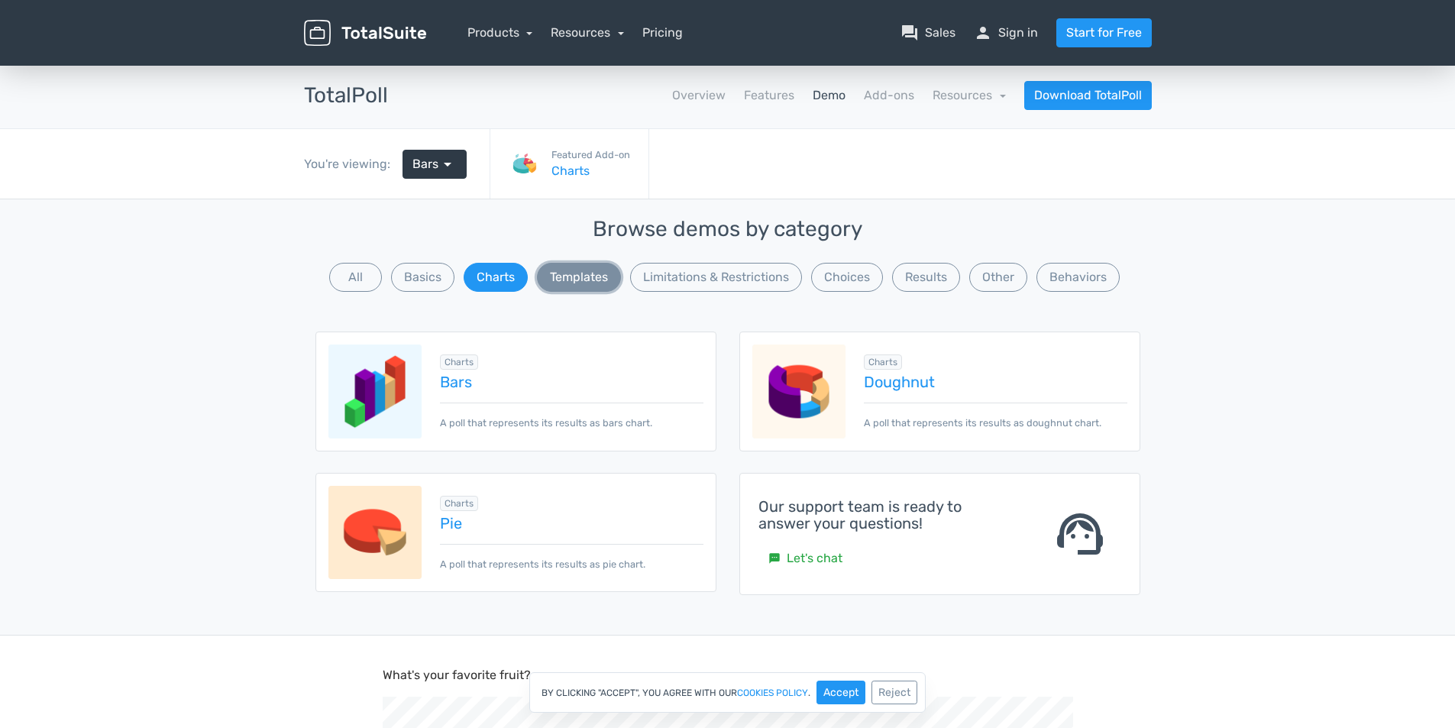
click at [577, 277] on button "Templates" at bounding box center [579, 277] width 84 height 29
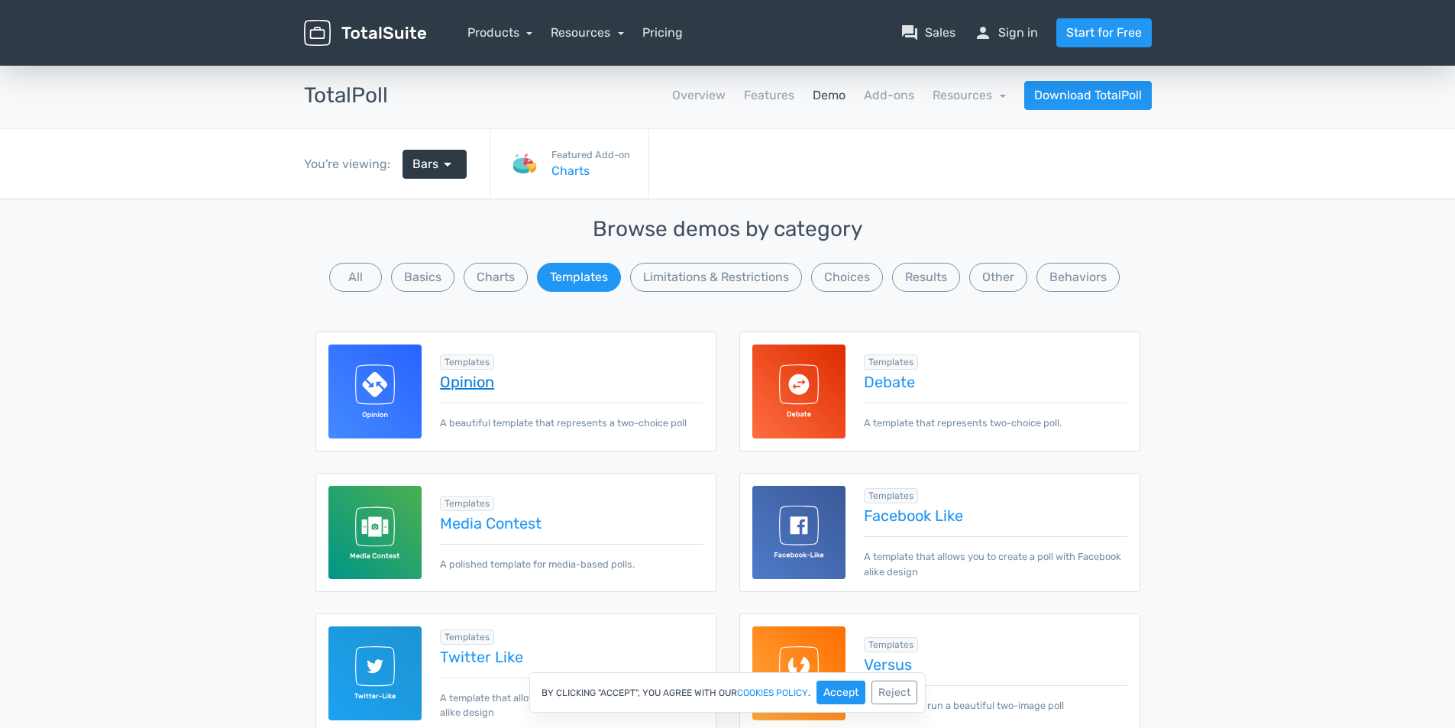
click at [446, 378] on link "Opinion" at bounding box center [571, 382] width 263 height 17
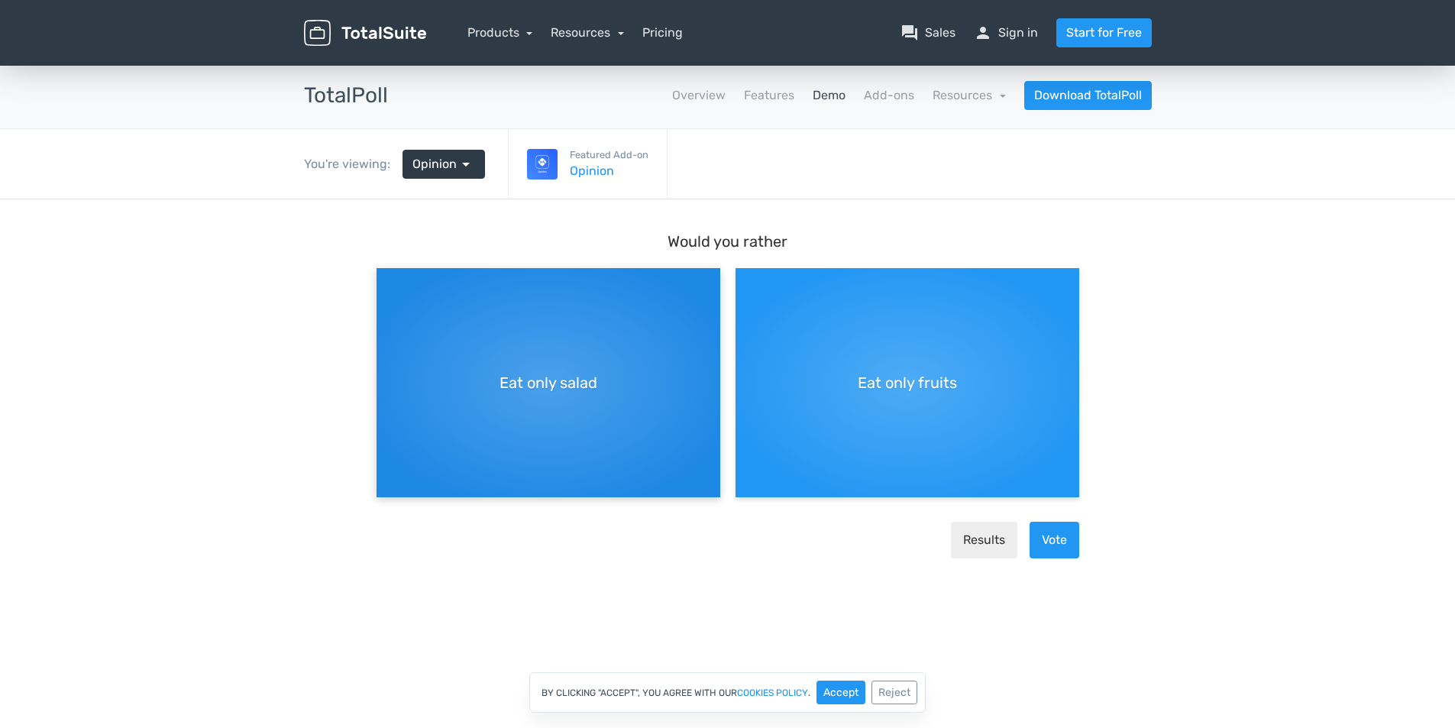
click at [567, 371] on span "Eat only salad" at bounding box center [549, 382] width 98 height 23
click at [387, 286] on input "Eat only salad" at bounding box center [382, 281] width 10 height 10
radio input "true"
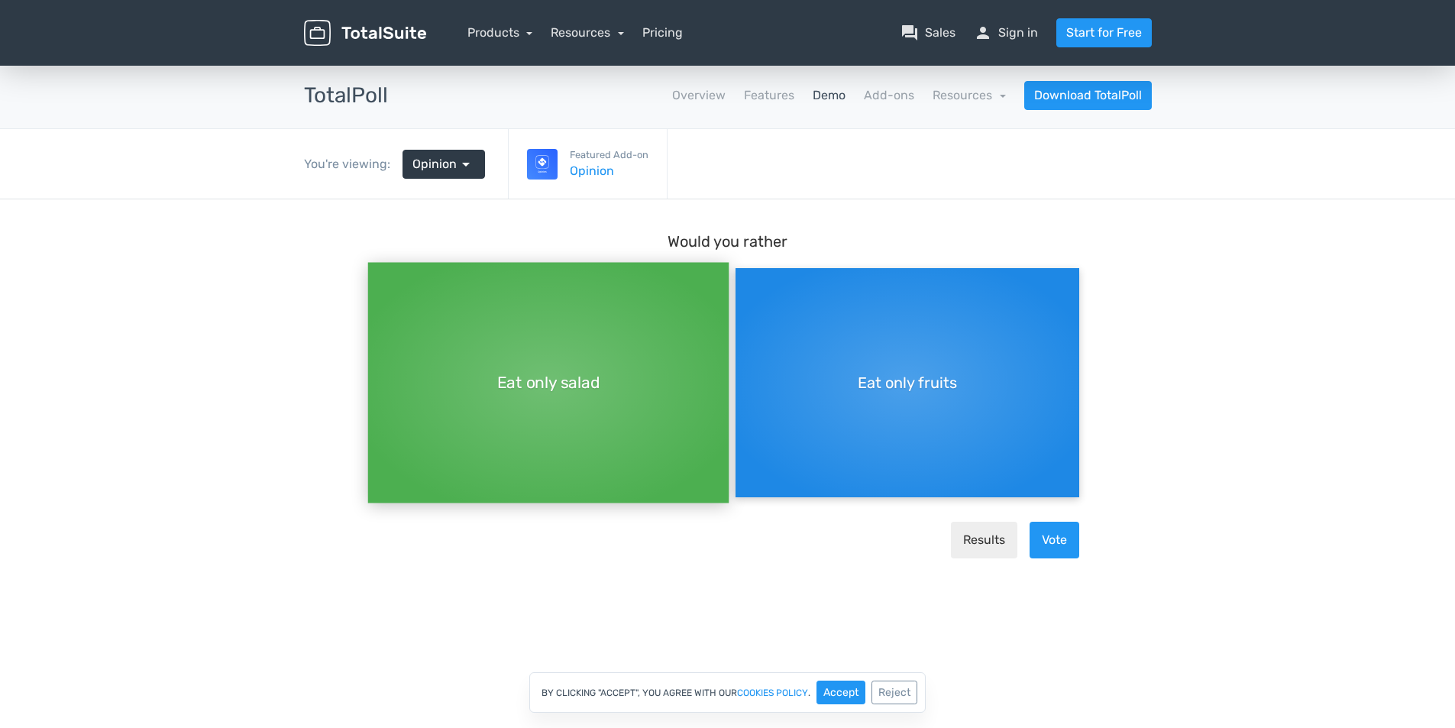
click at [912, 439] on div "Eat only fruits" at bounding box center [908, 382] width 344 height 229
click at [746, 286] on input "Eat only fruits" at bounding box center [741, 281] width 10 height 10
radio input "true"
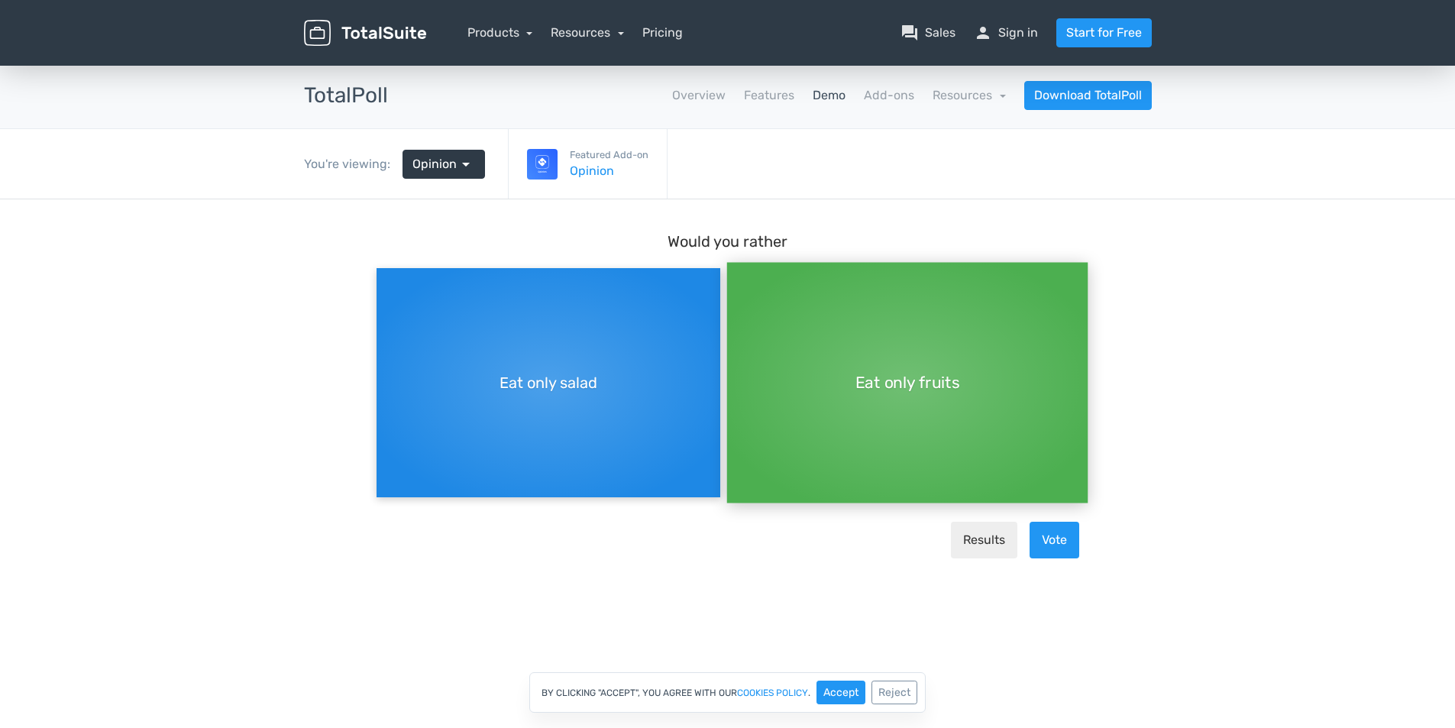
click at [527, 409] on div "Eat only salad" at bounding box center [549, 382] width 344 height 229
click at [387, 273] on input "Eat only salad" at bounding box center [382, 268] width 10 height 10
radio input "true"
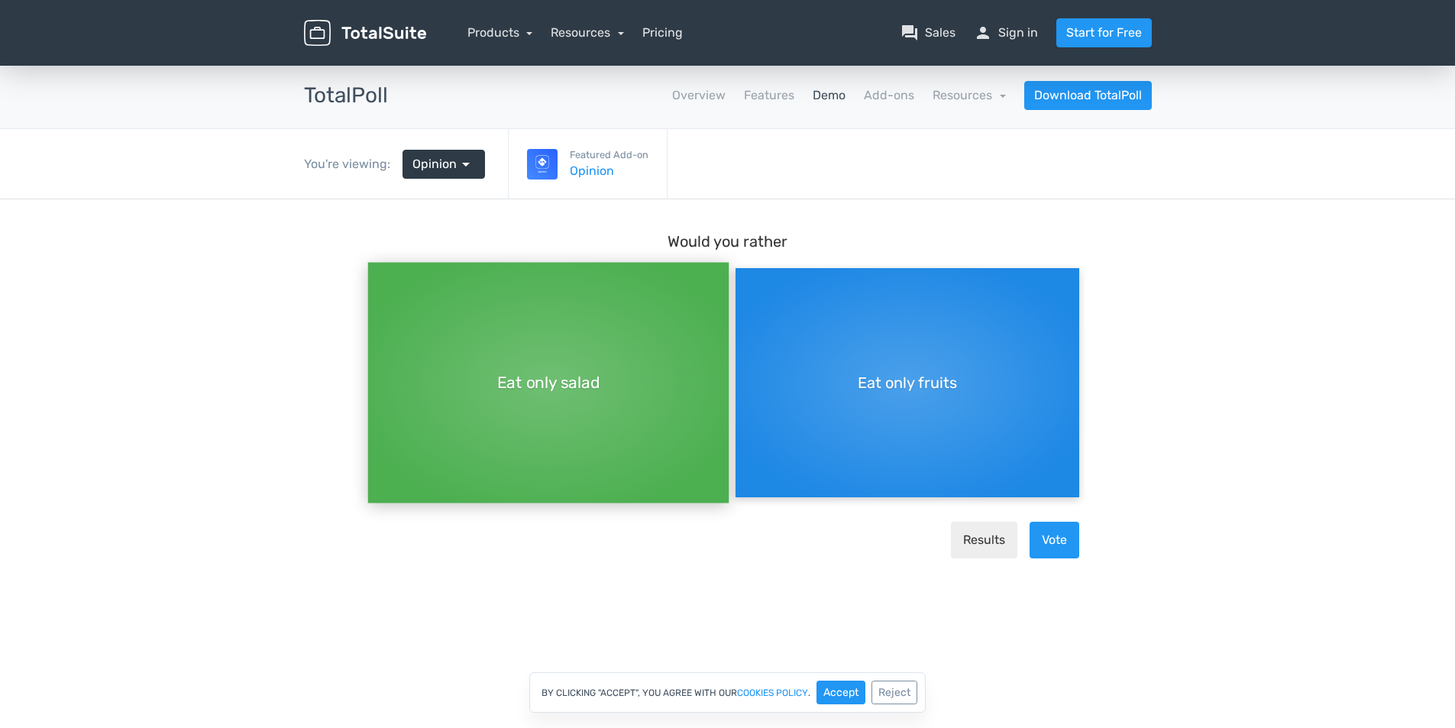
click at [989, 448] on div "Eat only fruits" at bounding box center [908, 382] width 344 height 229
click at [746, 273] on input "Eat only fruits" at bounding box center [741, 268] width 10 height 10
radio input "true"
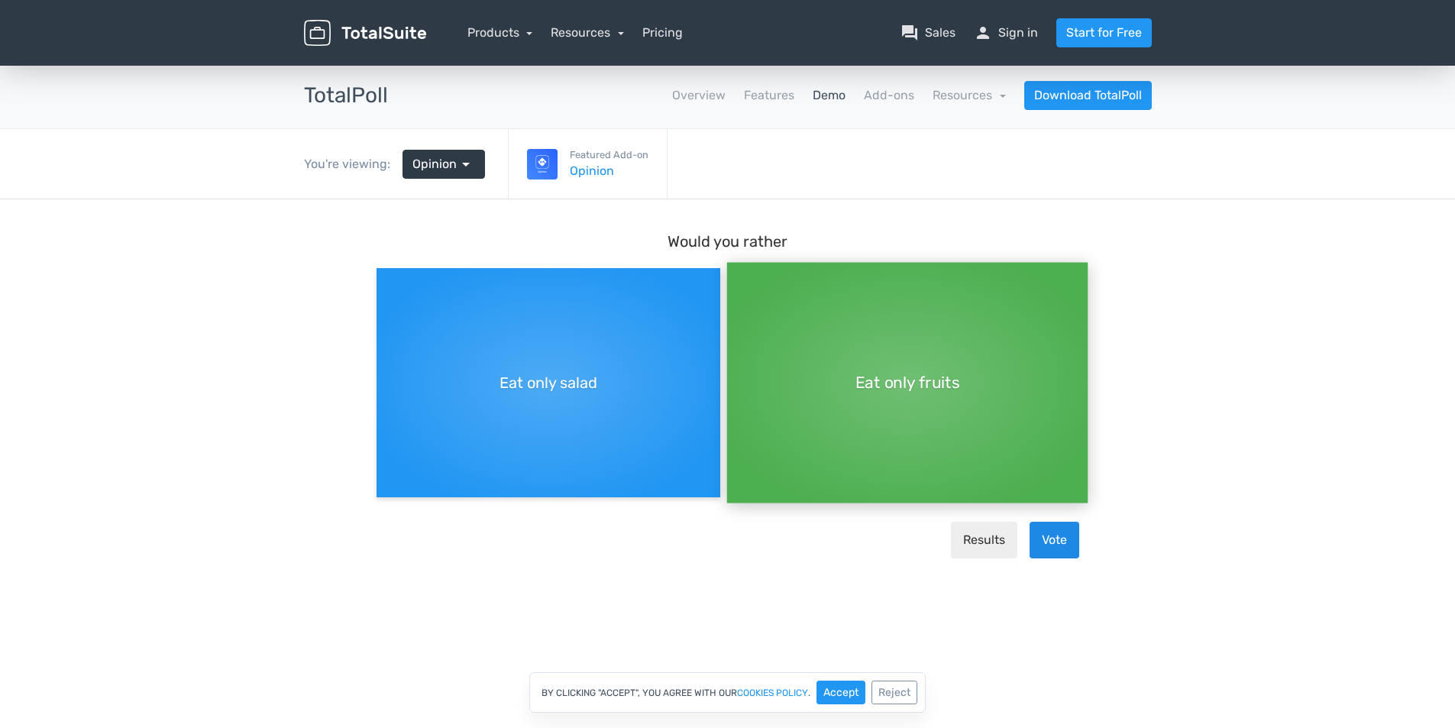
click at [1054, 543] on button "Vote" at bounding box center [1055, 540] width 50 height 37
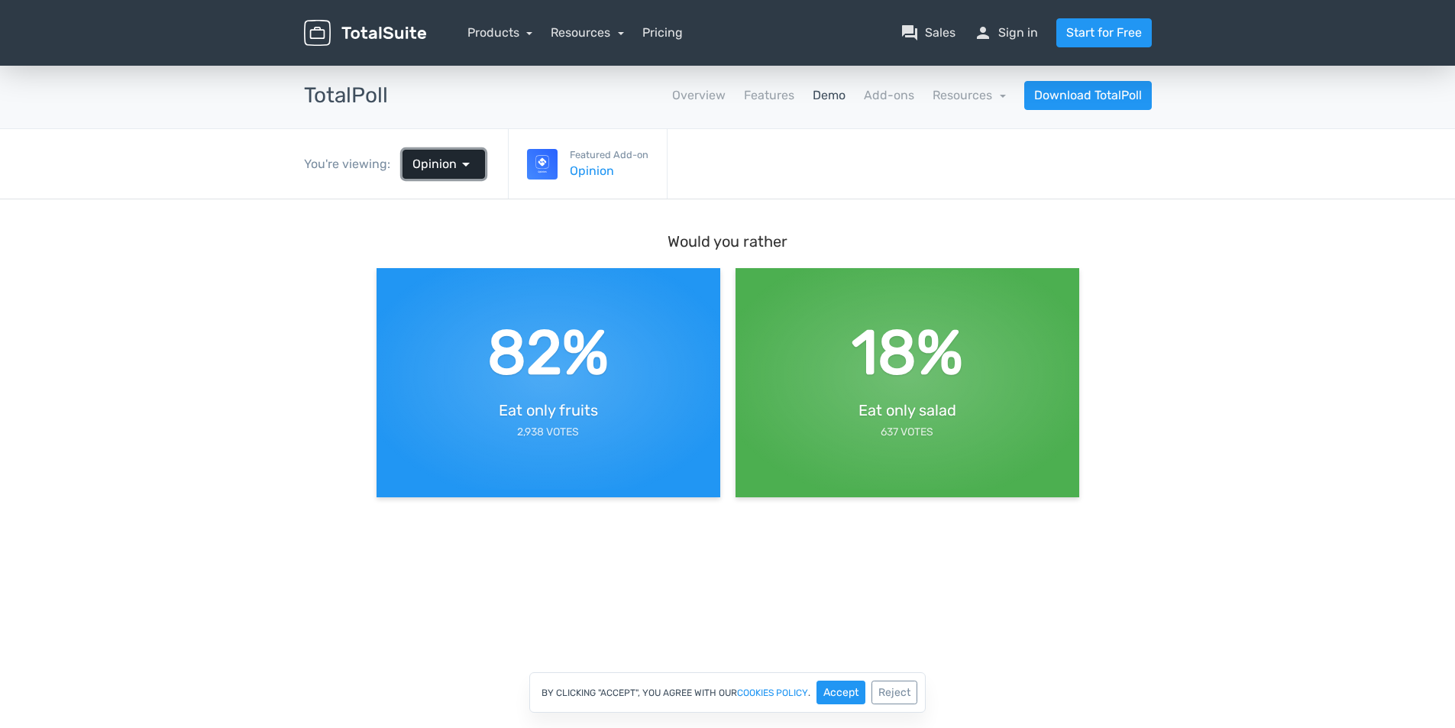
click at [452, 170] on span "Opinion" at bounding box center [435, 164] width 44 height 18
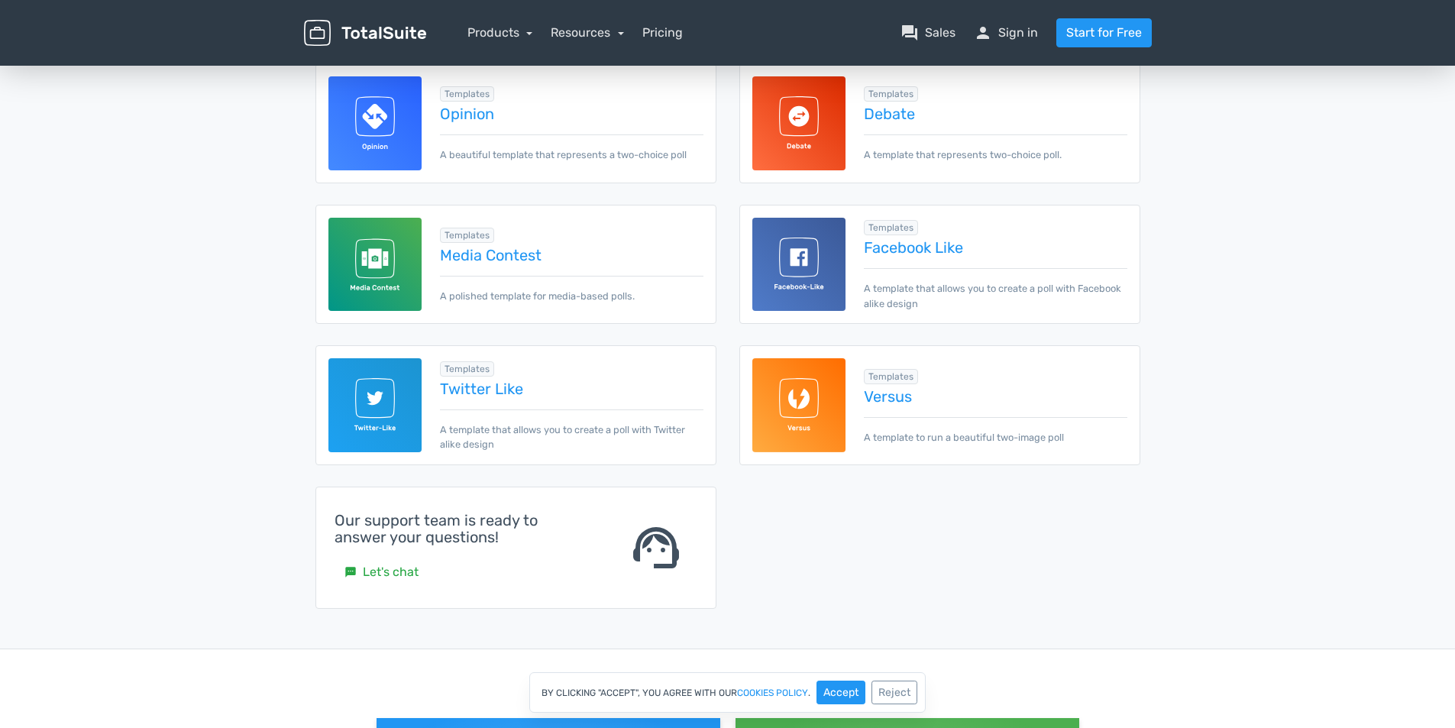
scroll to position [306, 0]
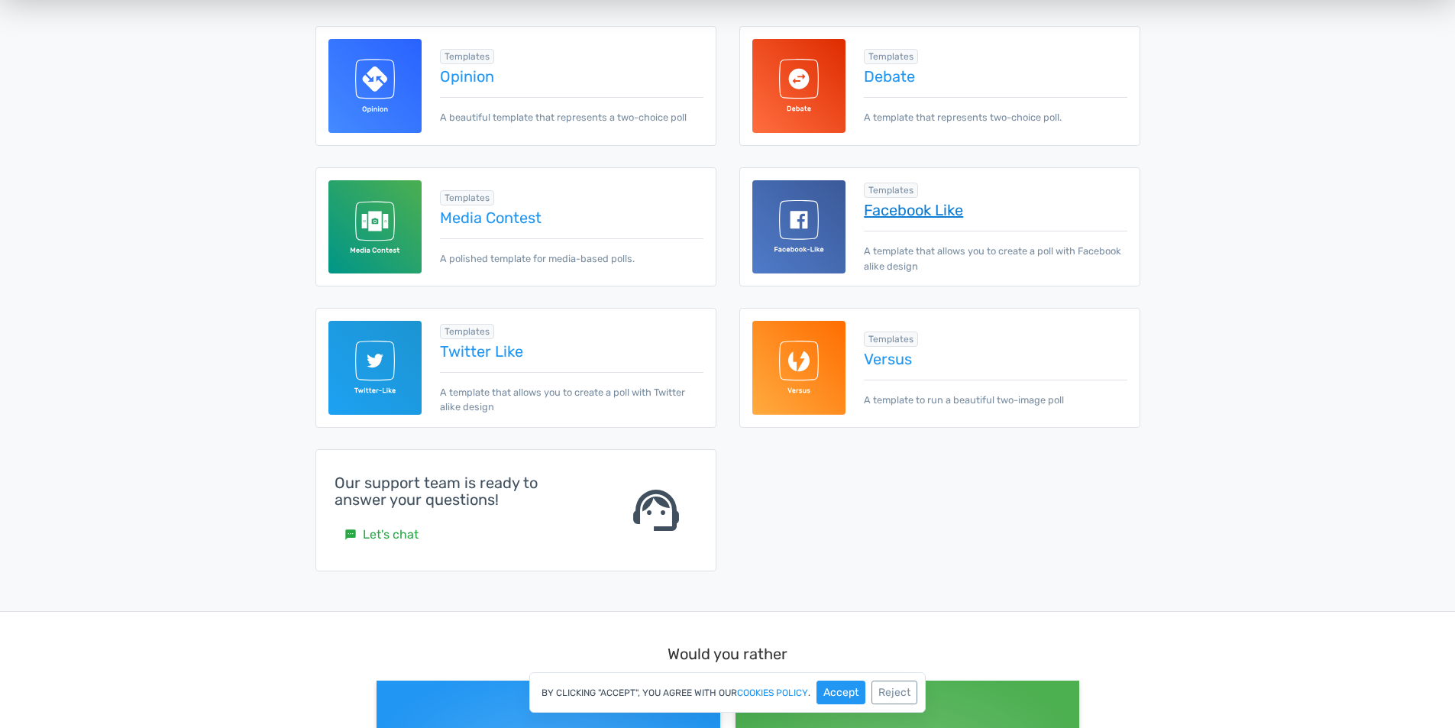
click at [891, 208] on link "Facebook Like" at bounding box center [995, 210] width 263 height 17
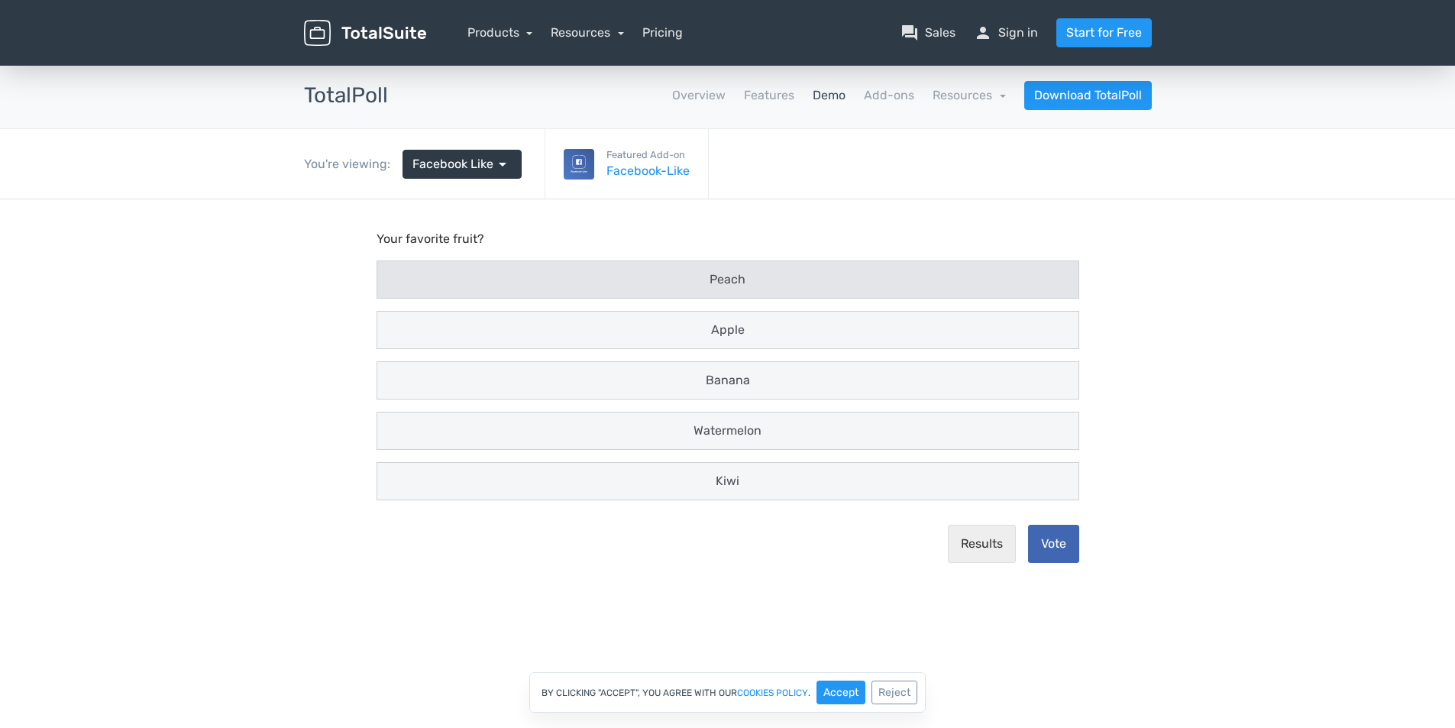
click at [743, 276] on span "Peach" at bounding box center [728, 279] width 36 height 15
click at [397, 276] on input "Peach" at bounding box center [392, 280] width 10 height 10
radio input "true"
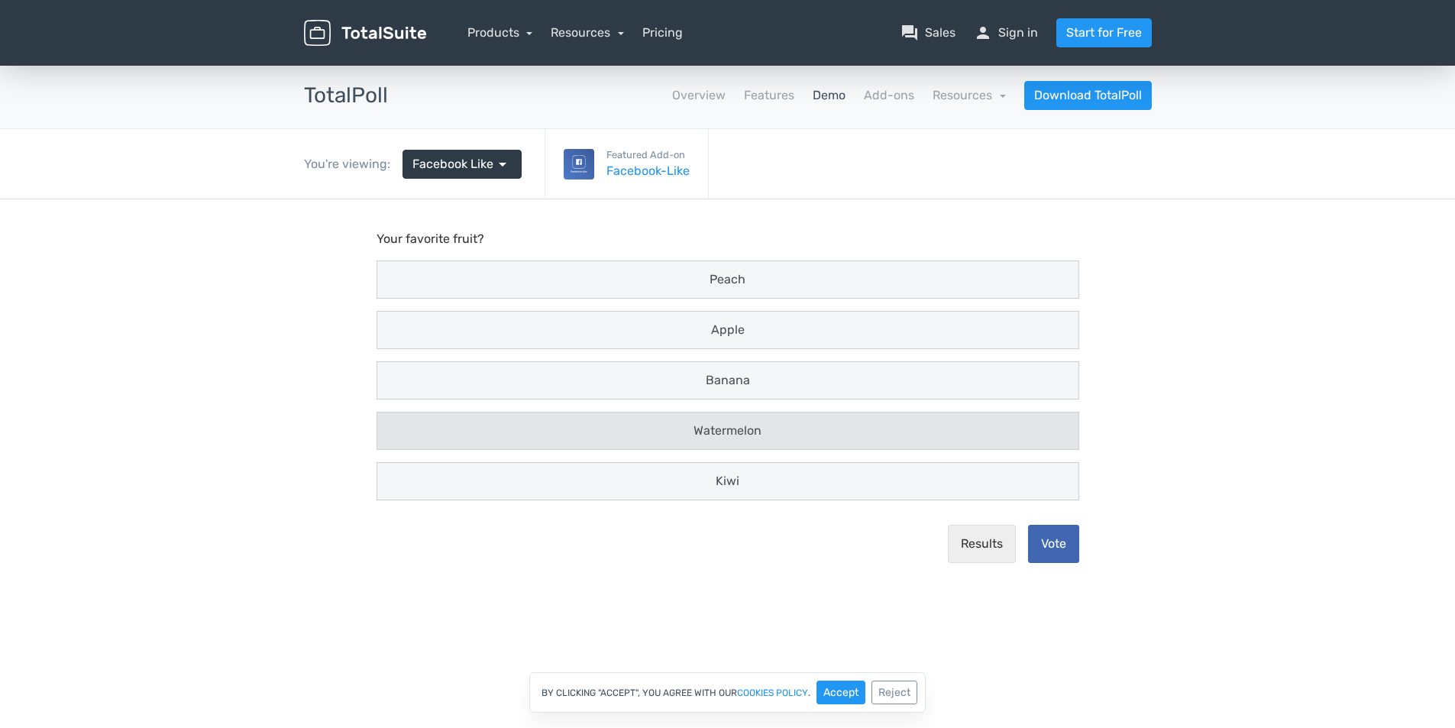
scroll to position [10, 0]
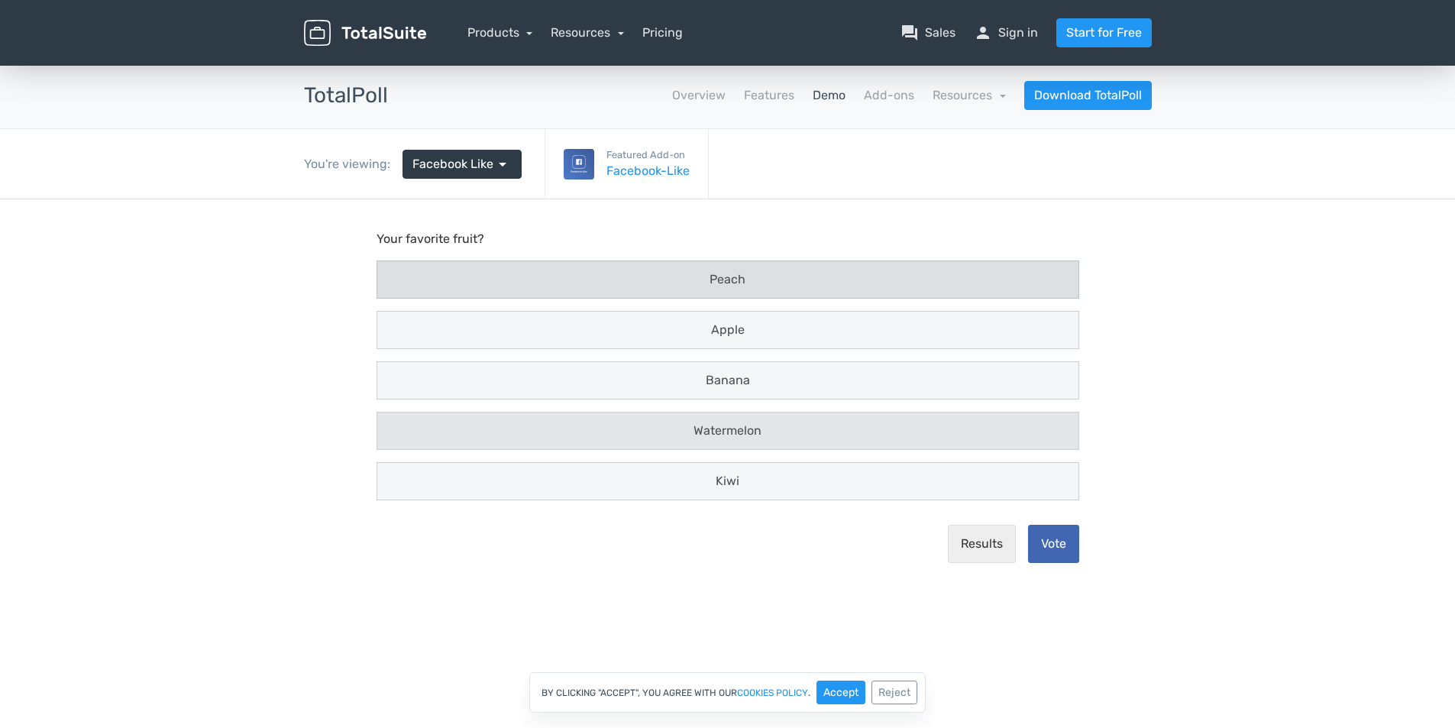
click at [816, 423] on div "Watermelon" at bounding box center [728, 431] width 683 height 18
click at [397, 426] on input "Watermelon" at bounding box center [392, 431] width 10 height 10
radio input "true"
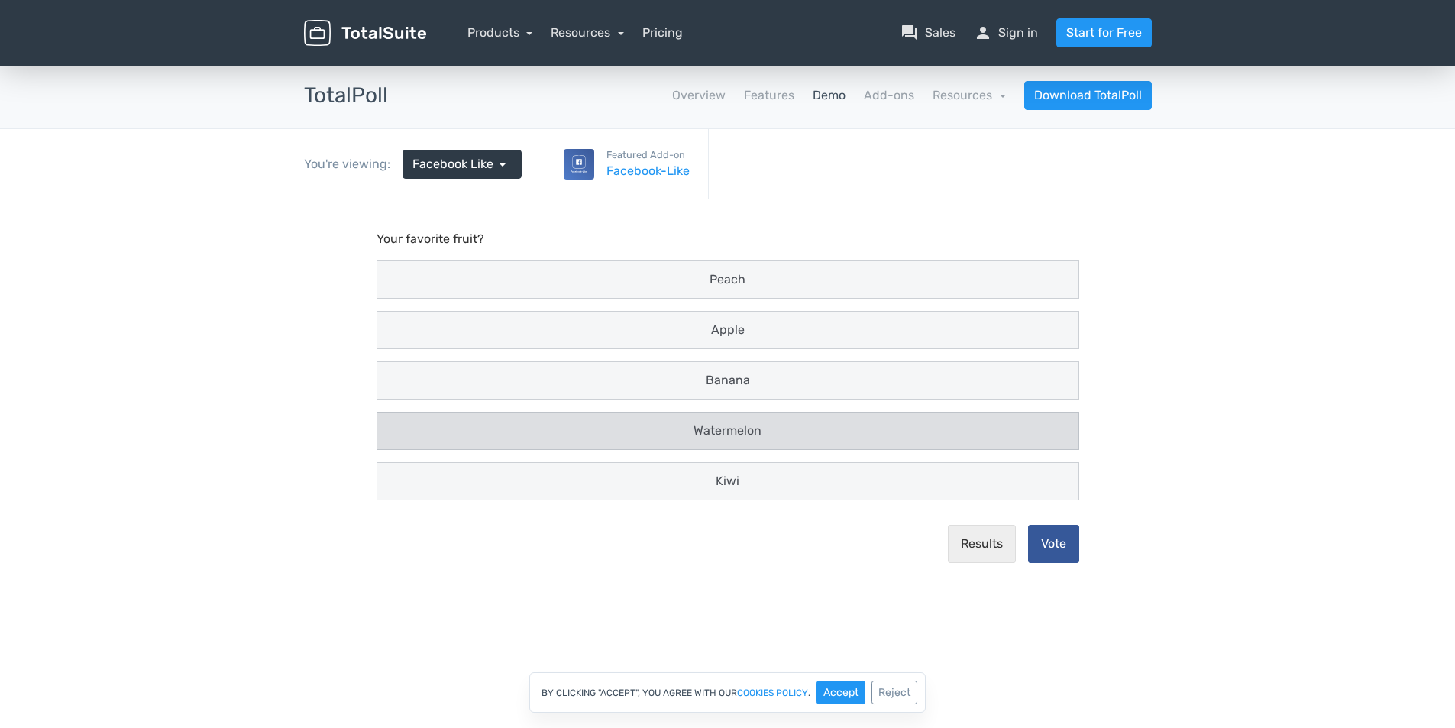
click at [1057, 546] on button "Vote" at bounding box center [1053, 544] width 51 height 38
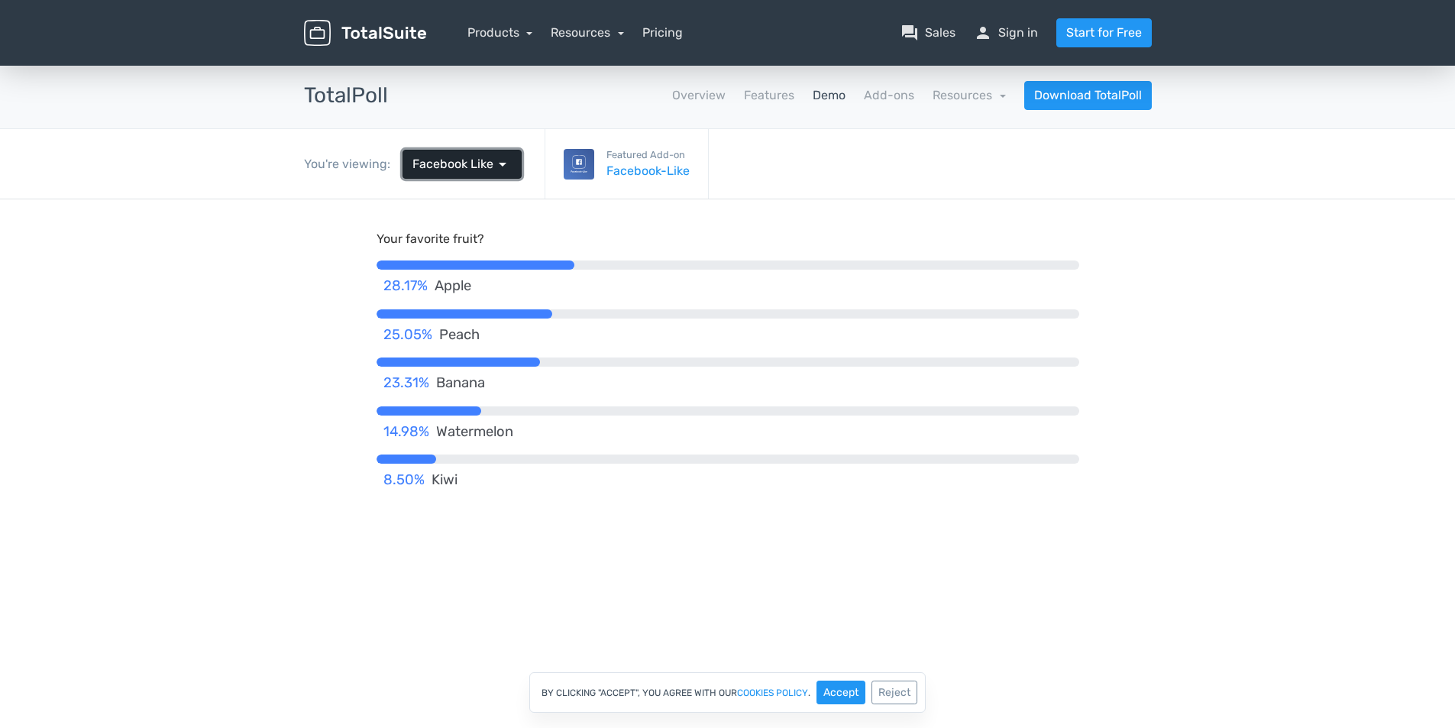
click at [484, 155] on span "Facebook Like" at bounding box center [453, 164] width 81 height 18
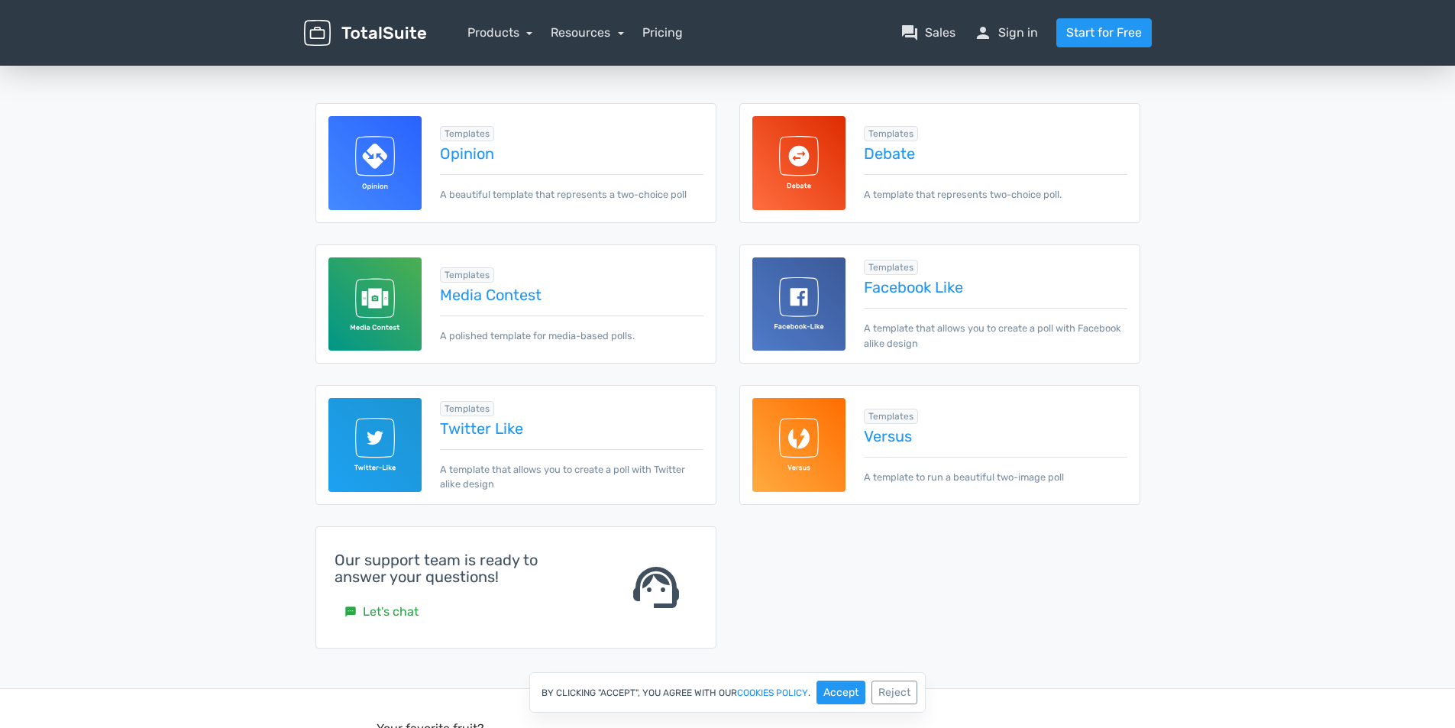
scroll to position [229, 0]
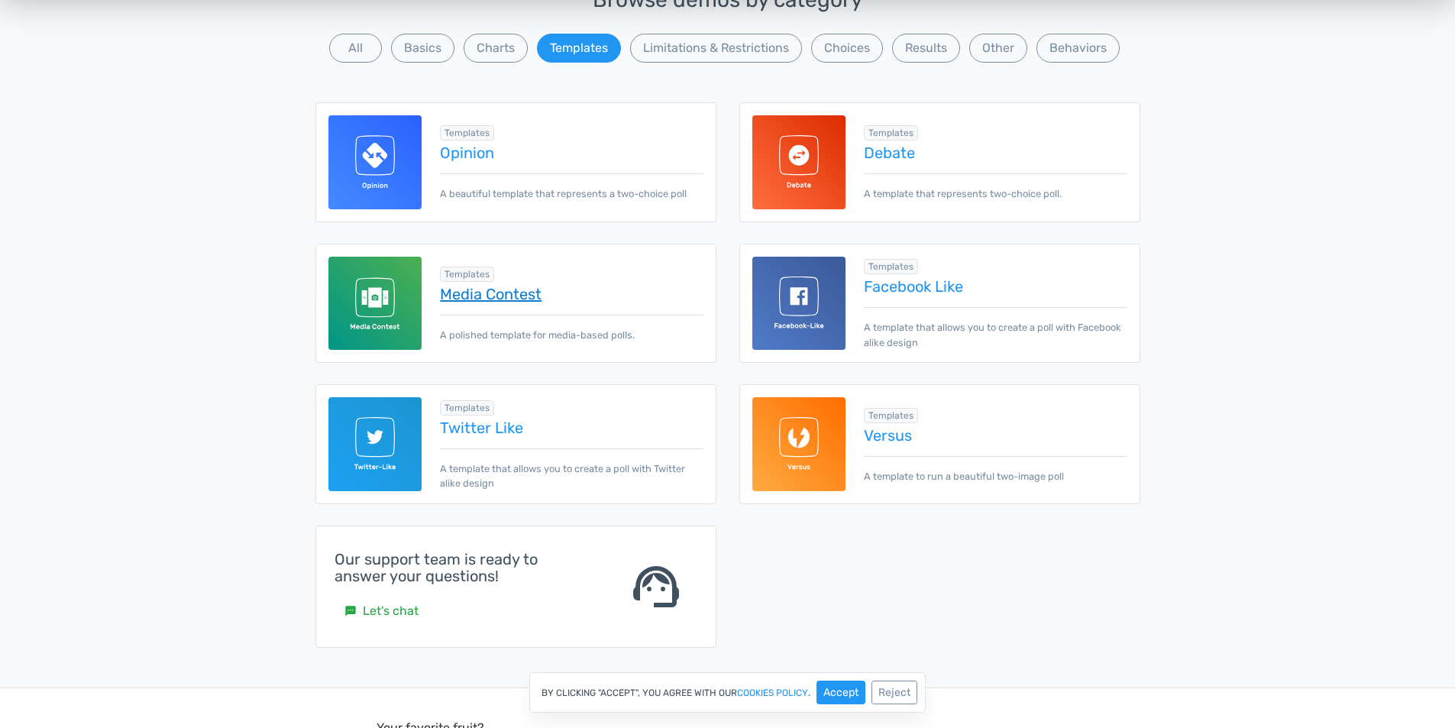
click at [520, 293] on link "Media Contest" at bounding box center [571, 294] width 263 height 17
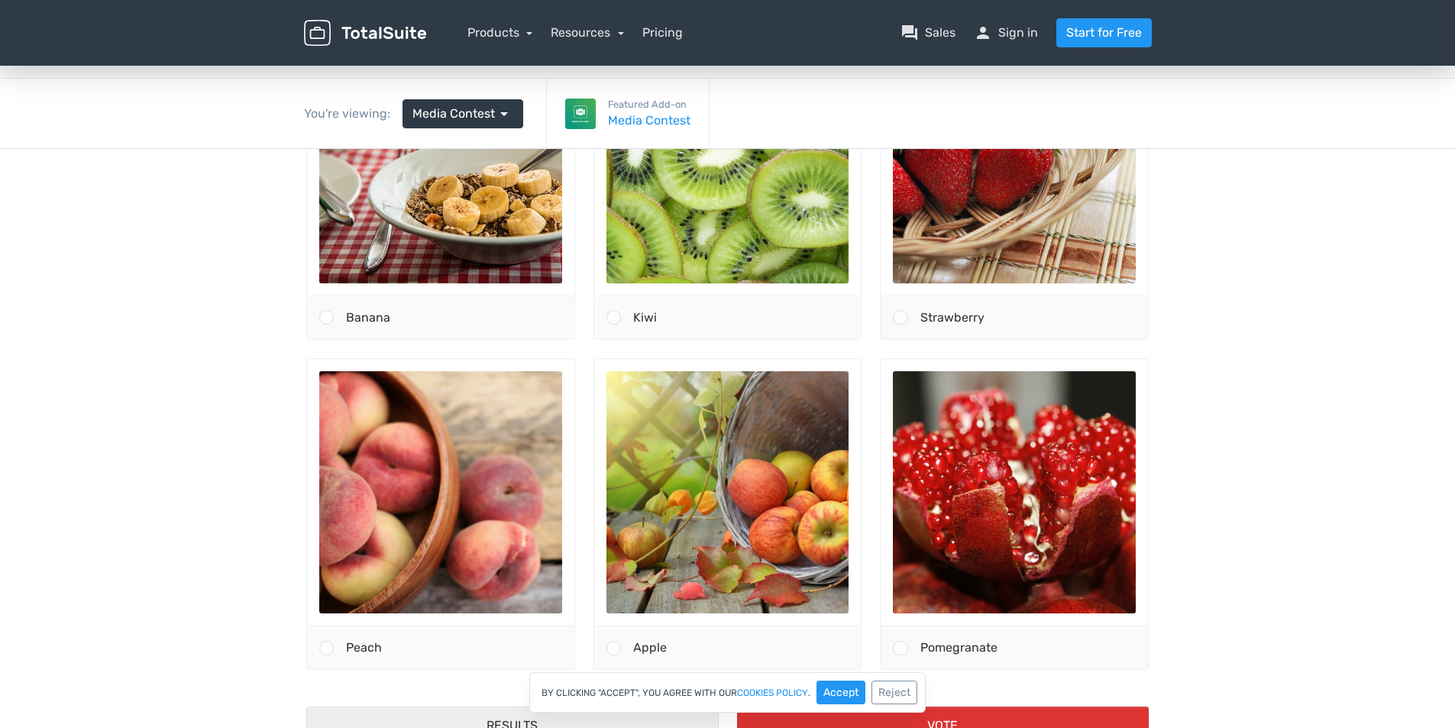
scroll to position [76, 0]
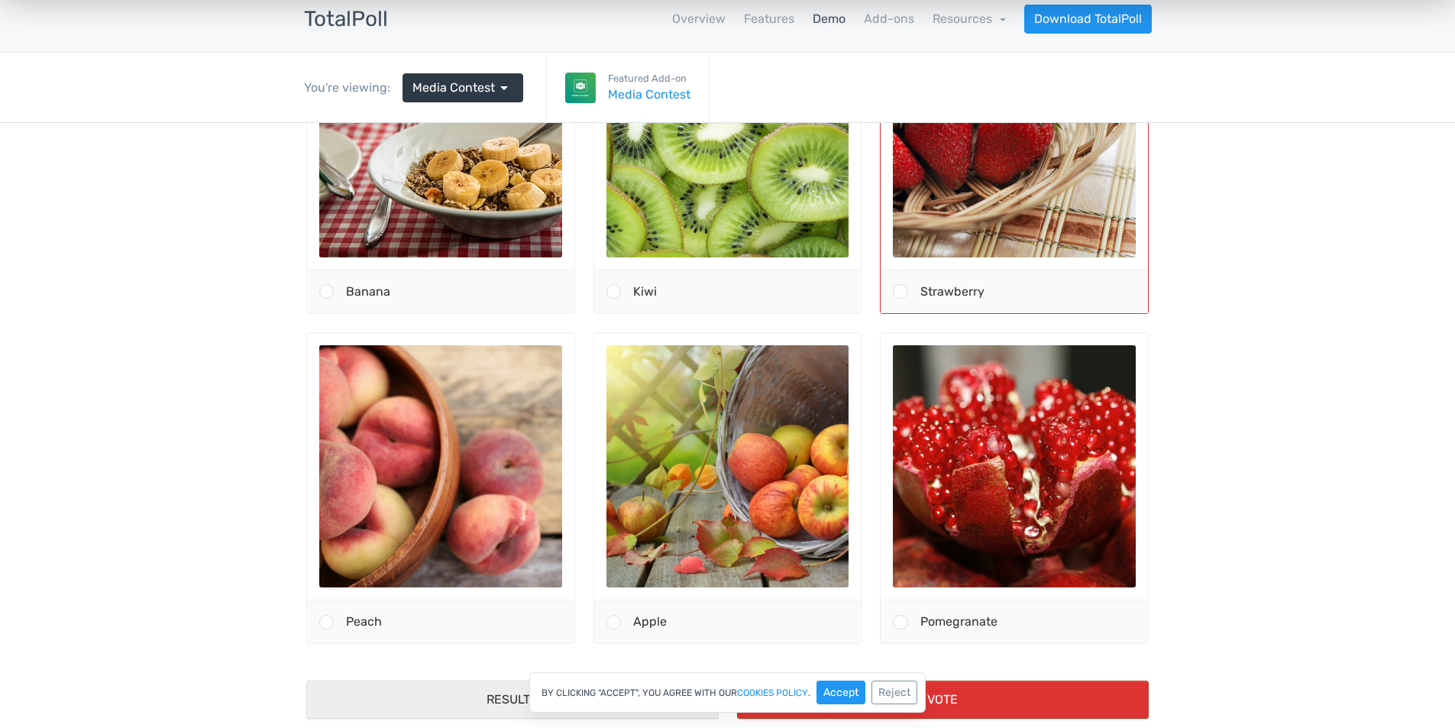
click at [893, 290] on span at bounding box center [900, 291] width 15 height 15
click at [901, 292] on input "Strawberry" at bounding box center [901, 292] width 0 height 0
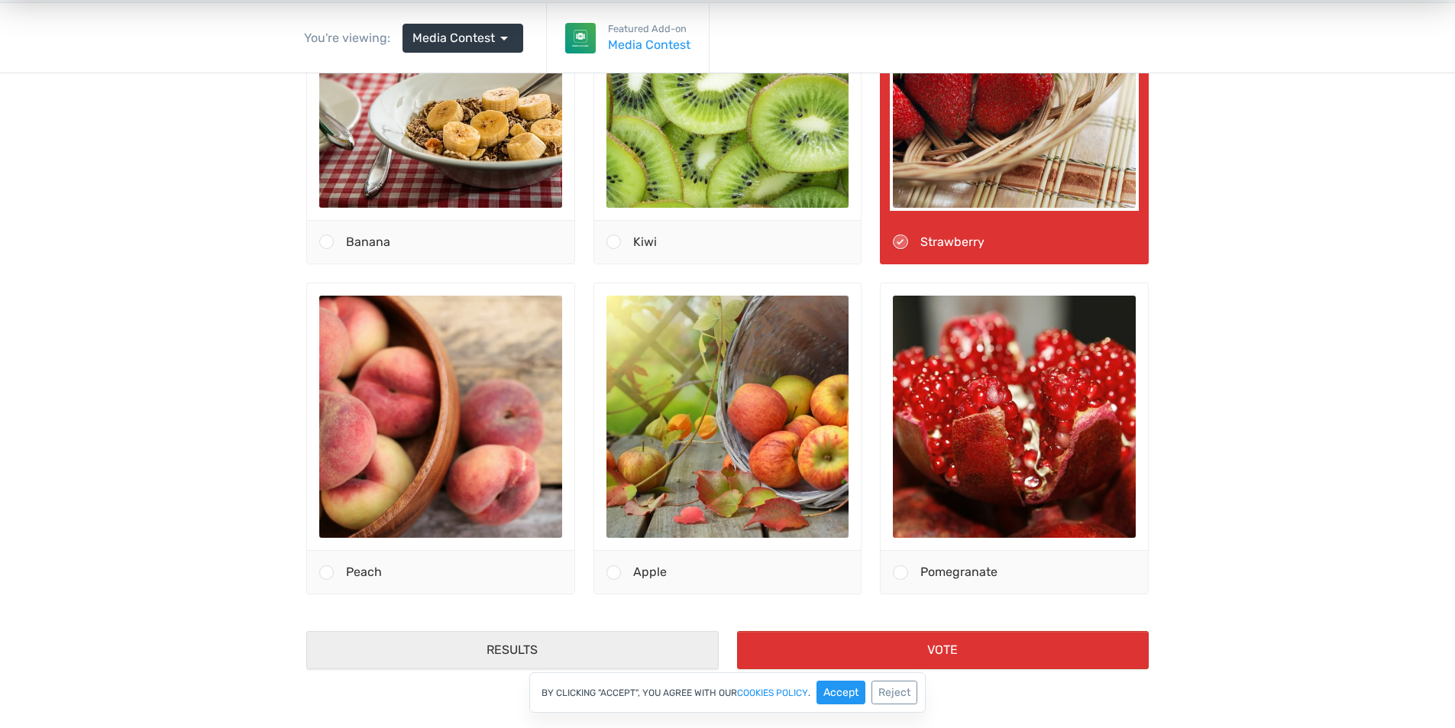
scroll to position [153, 0]
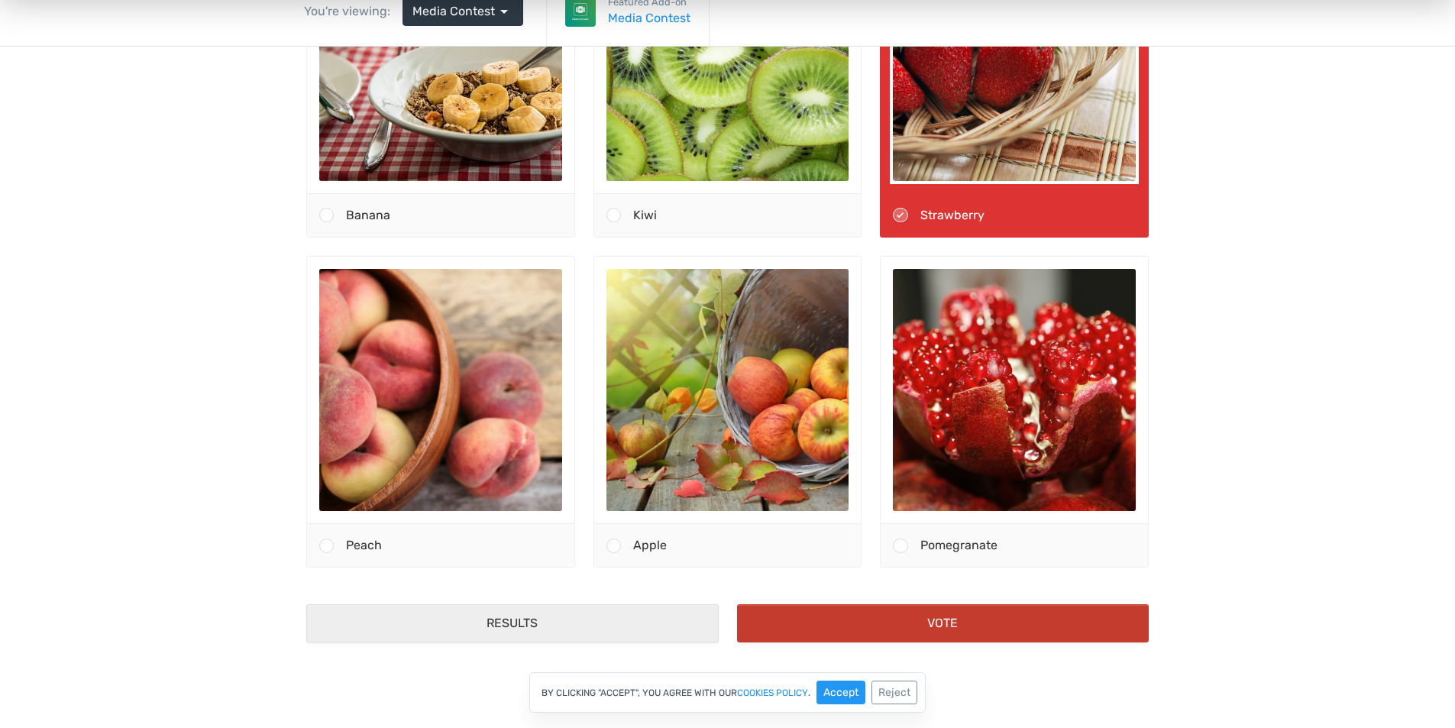
click at [920, 616] on button "Vote" at bounding box center [943, 623] width 413 height 38
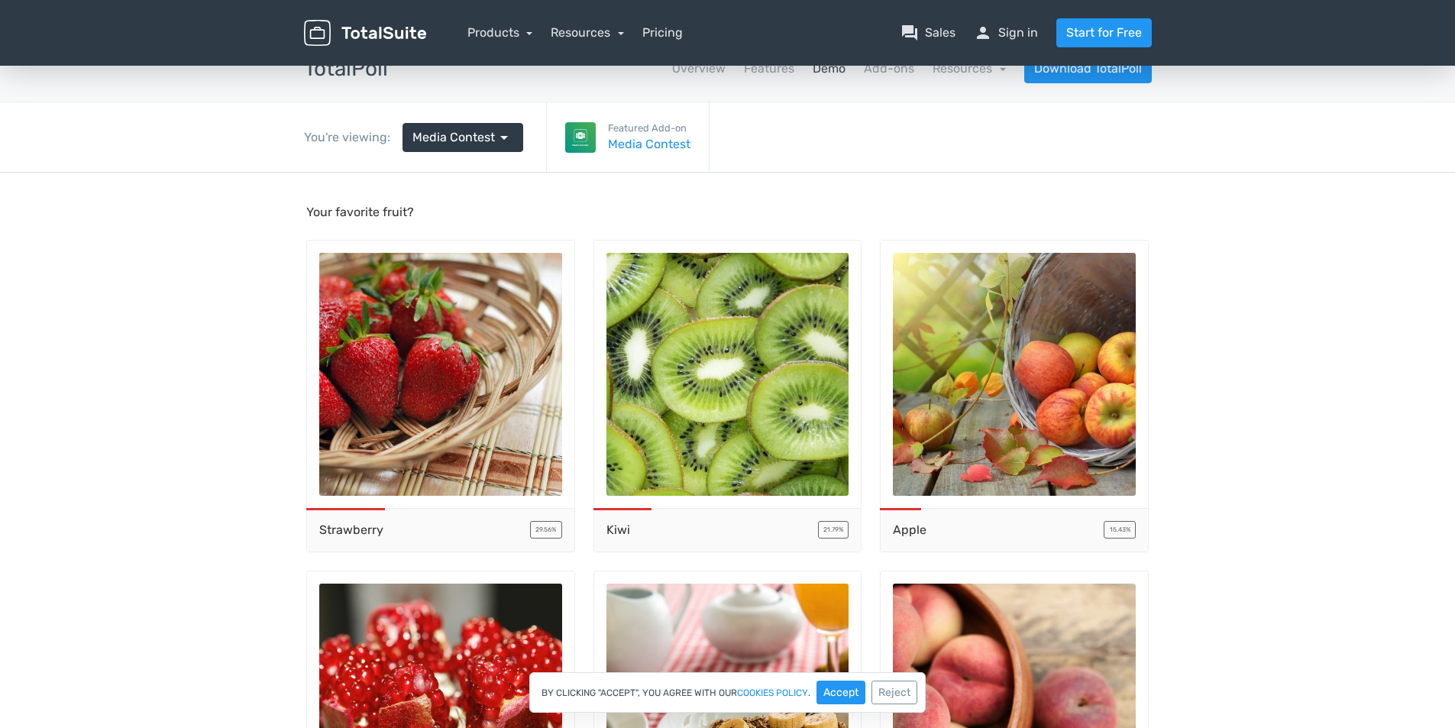
scroll to position [0, 0]
